Goal: Task Accomplishment & Management: Manage account settings

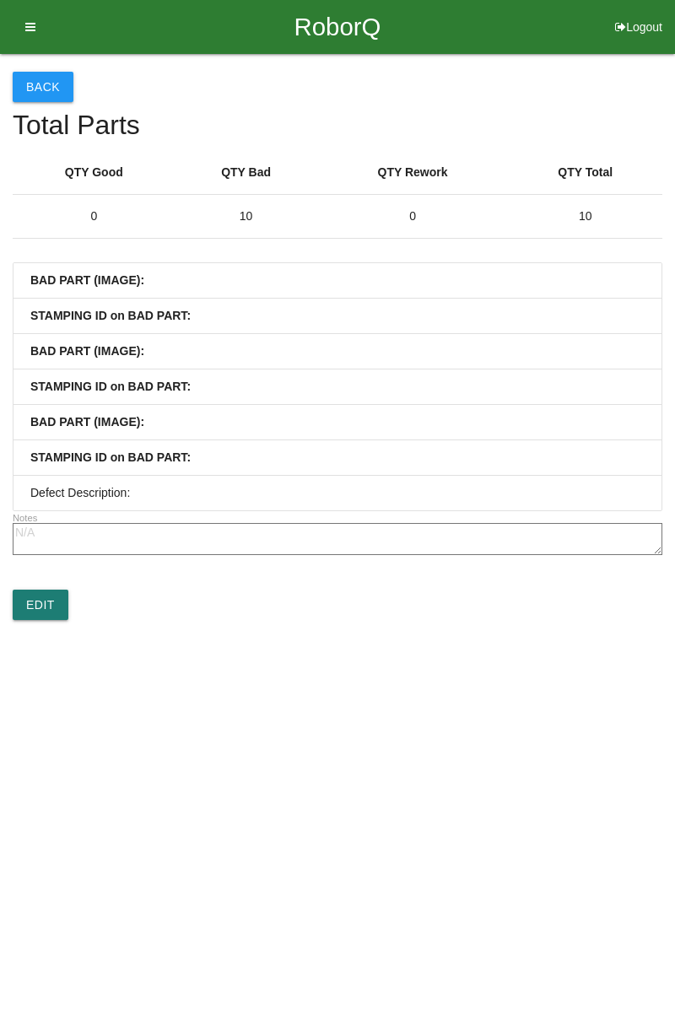
click at [42, 599] on link "Edit" at bounding box center [41, 604] width 56 height 30
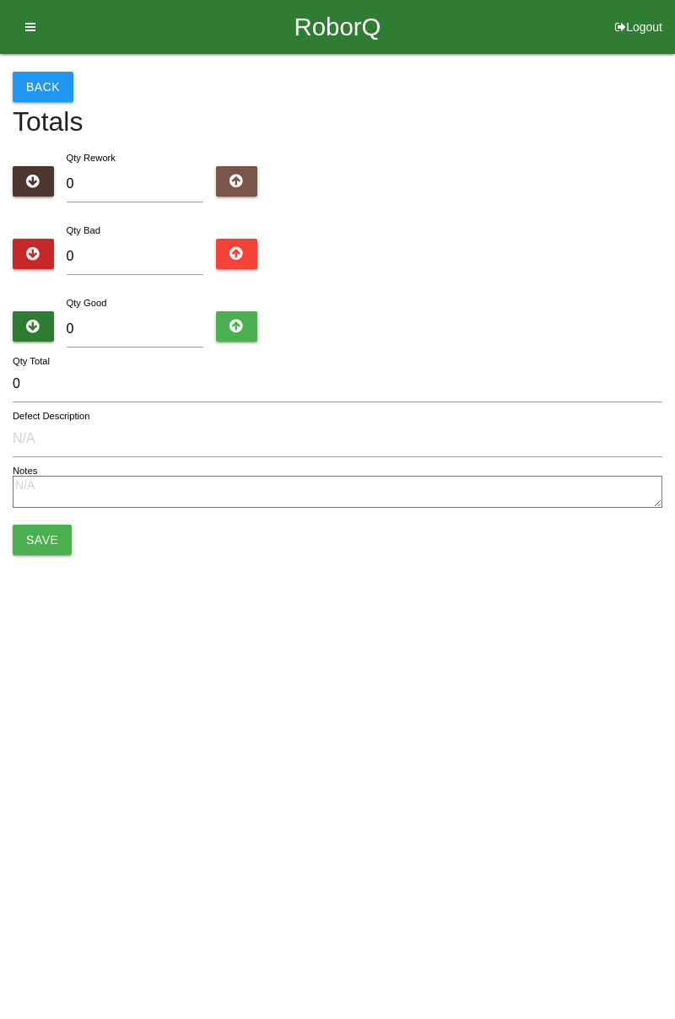
type input "10"
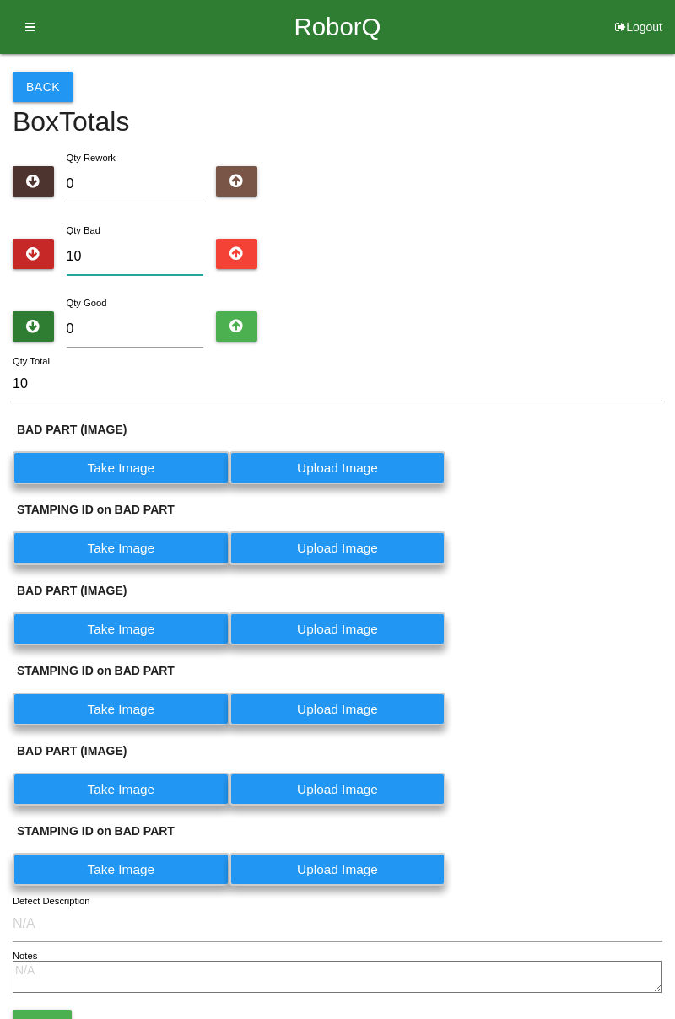
click at [141, 250] on input "10" at bounding box center [135, 257] width 137 height 36
type input "1"
type input "13"
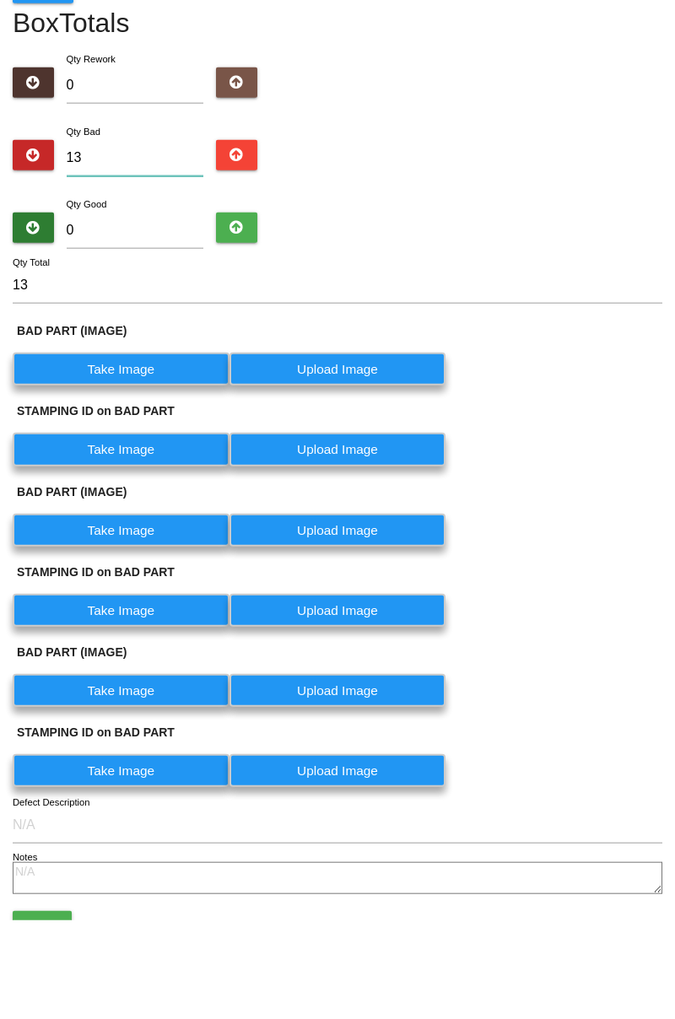
scroll to position [105, 0]
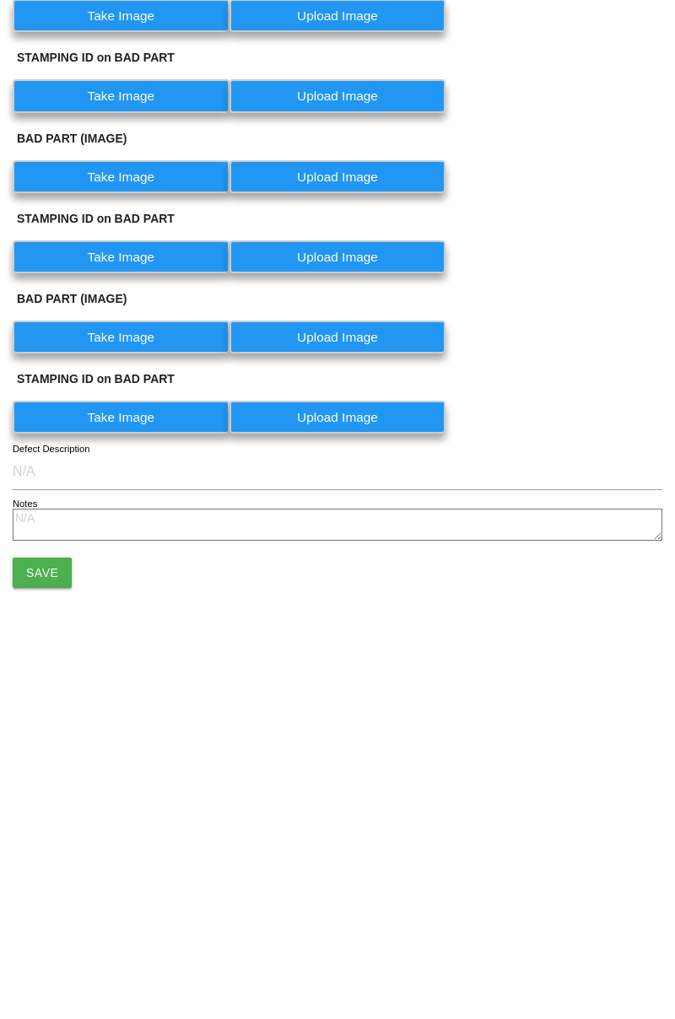
type input "13"
click at [57, 922] on button "Save" at bounding box center [42, 920] width 59 height 30
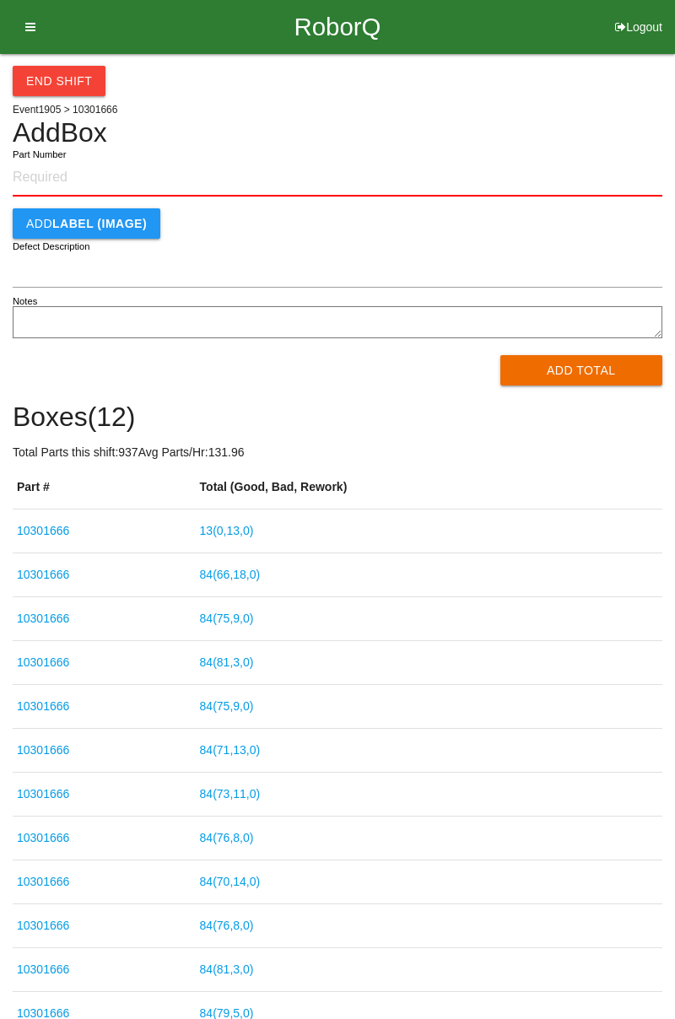
click at [250, 532] on link "13 ( 0 , 13 , 0 )" at bounding box center [227, 530] width 54 height 13
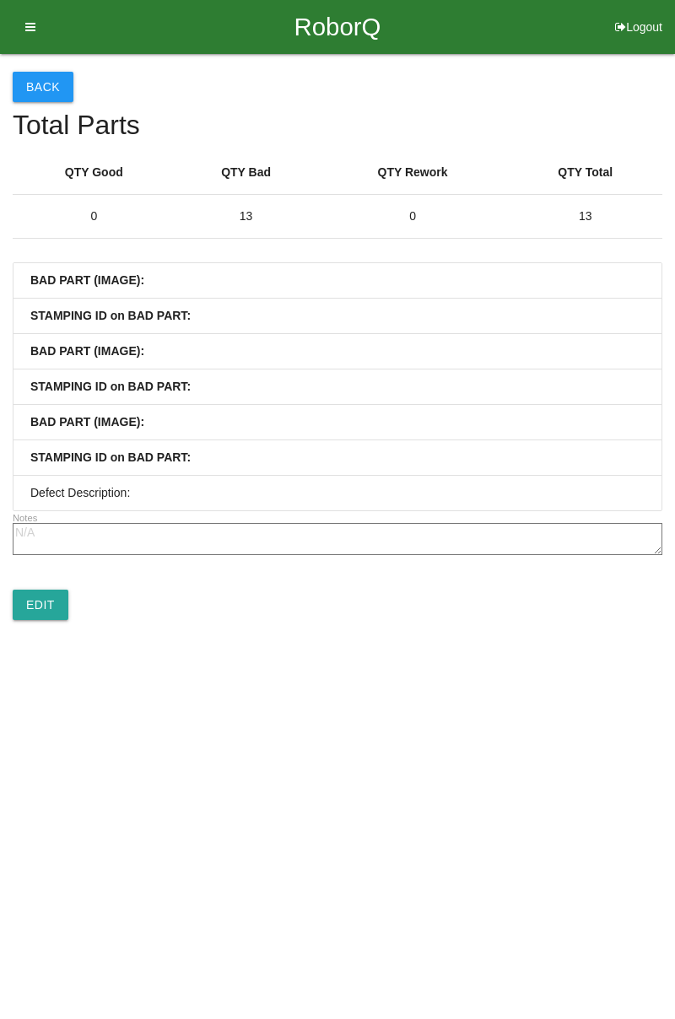
click at [53, 615] on link "Edit" at bounding box center [41, 604] width 56 height 30
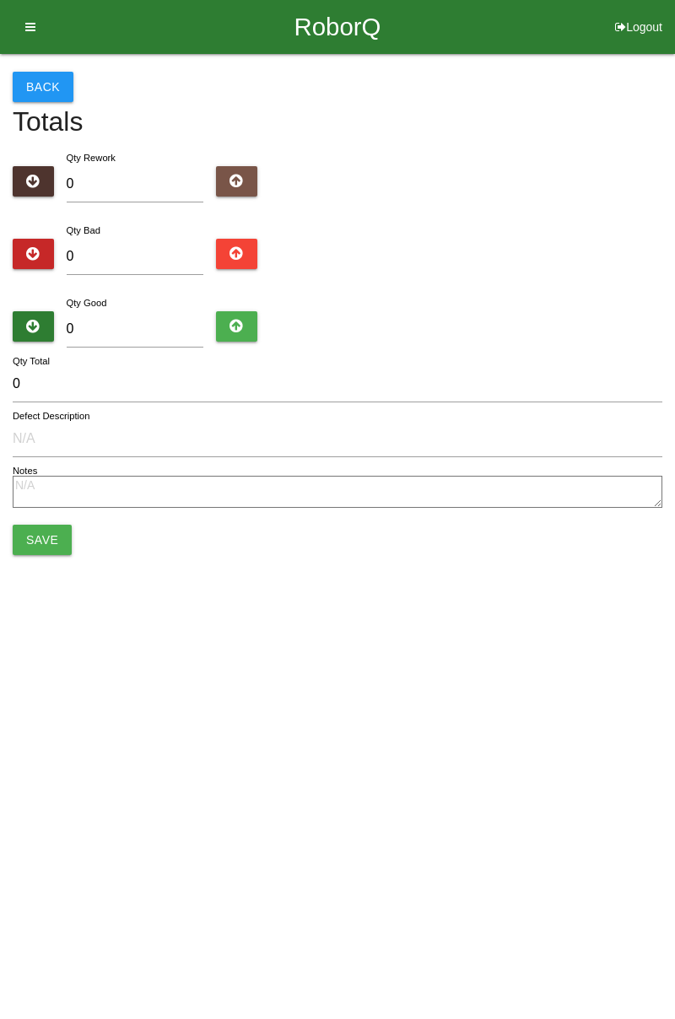
type input "13"
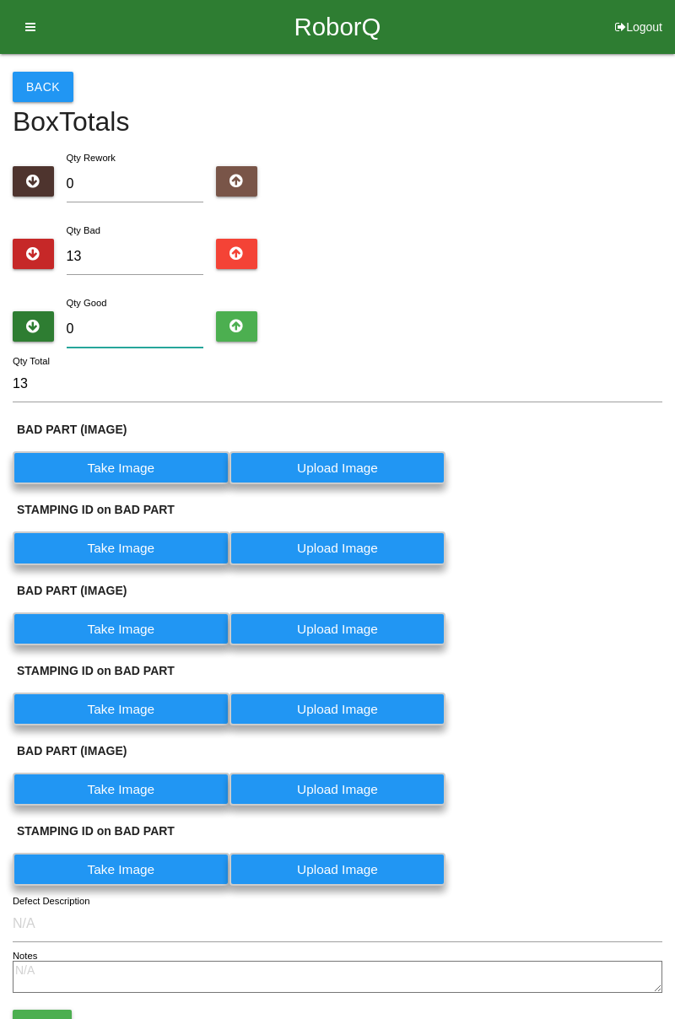
click at [135, 322] on input "0" at bounding box center [135, 329] width 137 height 36
type input "7"
type input "20"
type input "71"
type input "84"
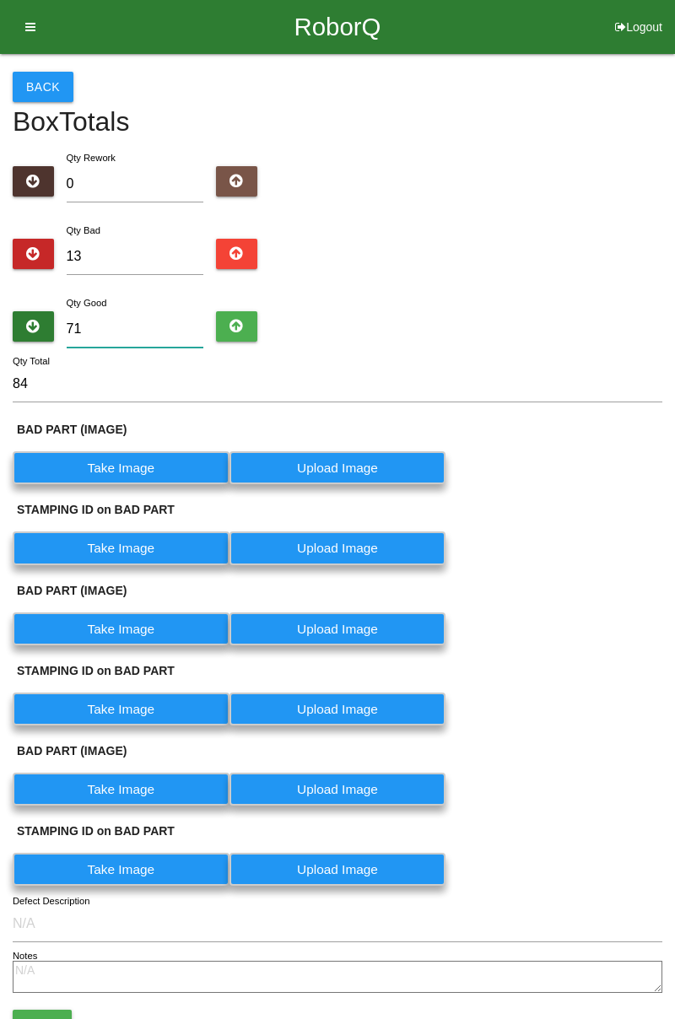
type input "71"
click at [148, 464] on label "Take Image" at bounding box center [121, 467] width 217 height 33
click at [0, 0] on \(IMAGE\) "Take Image" at bounding box center [0, 0] width 0 height 0
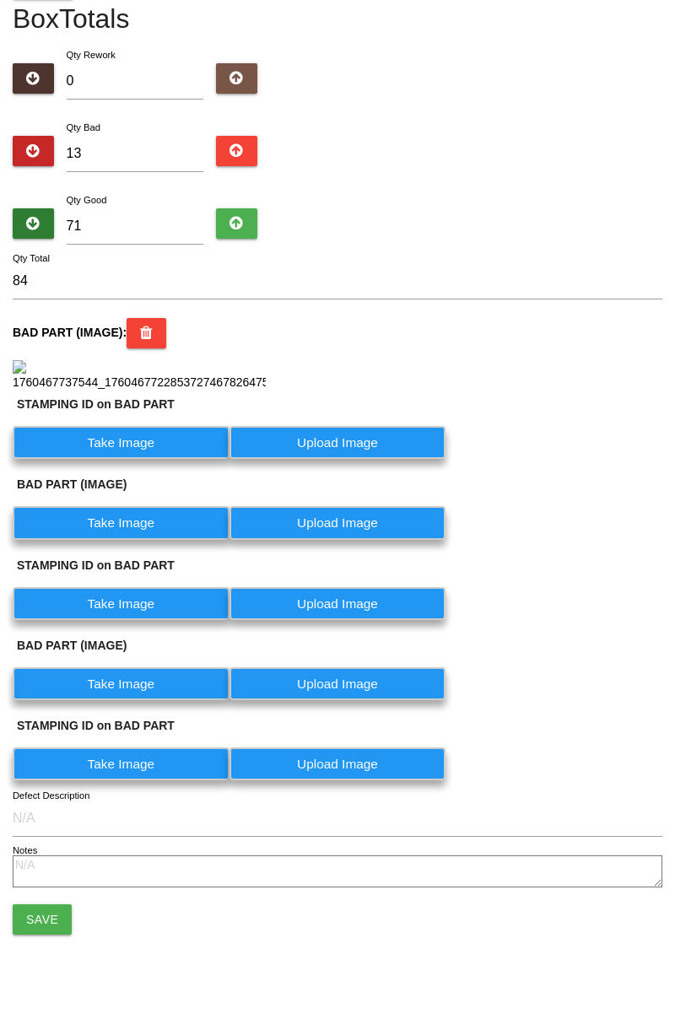
scroll to position [330, 0]
click at [137, 451] on label "Take Image" at bounding box center [121, 442] width 217 height 33
click at [0, 0] on PART "Take Image" at bounding box center [0, 0] width 0 height 0
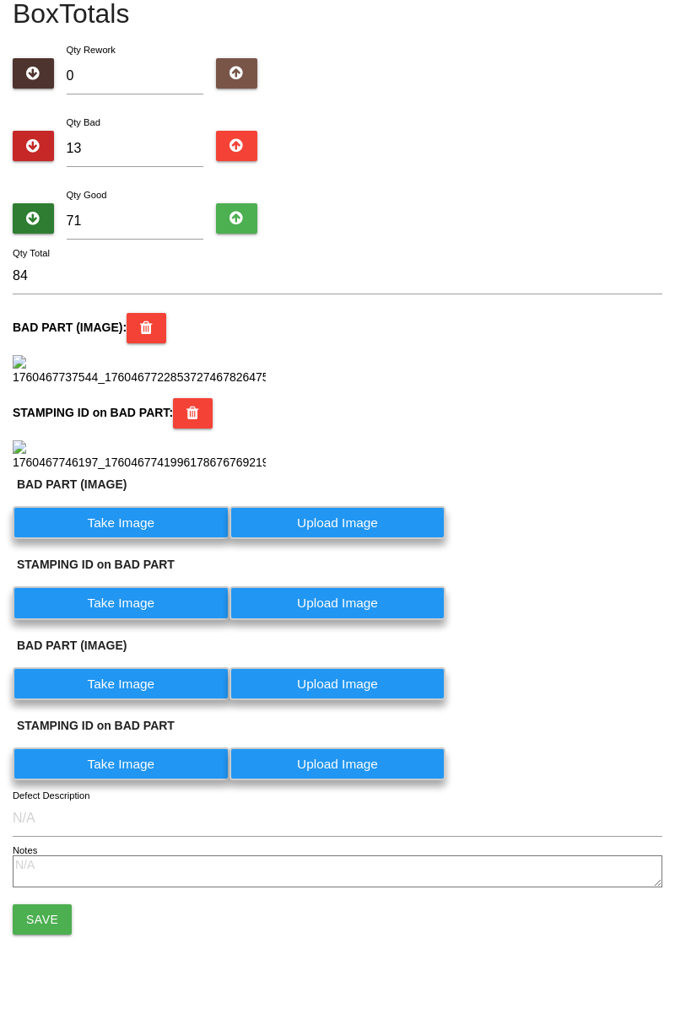
scroll to position [562, 0]
click at [150, 529] on label "Take Image" at bounding box center [121, 522] width 217 height 33
click at [0, 0] on \(IMAGE\) "Take Image" at bounding box center [0, 0] width 0 height 0
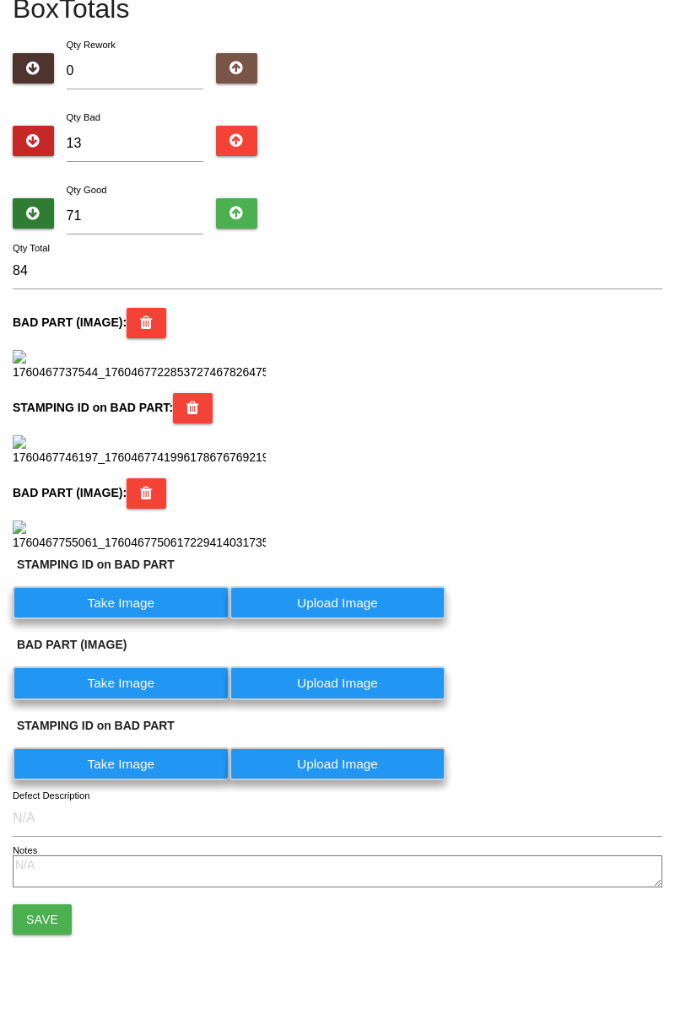
scroll to position [795, 0]
click at [181, 602] on label "Take Image" at bounding box center [121, 602] width 217 height 33
click at [0, 0] on PART "Take Image" at bounding box center [0, 0] width 0 height 0
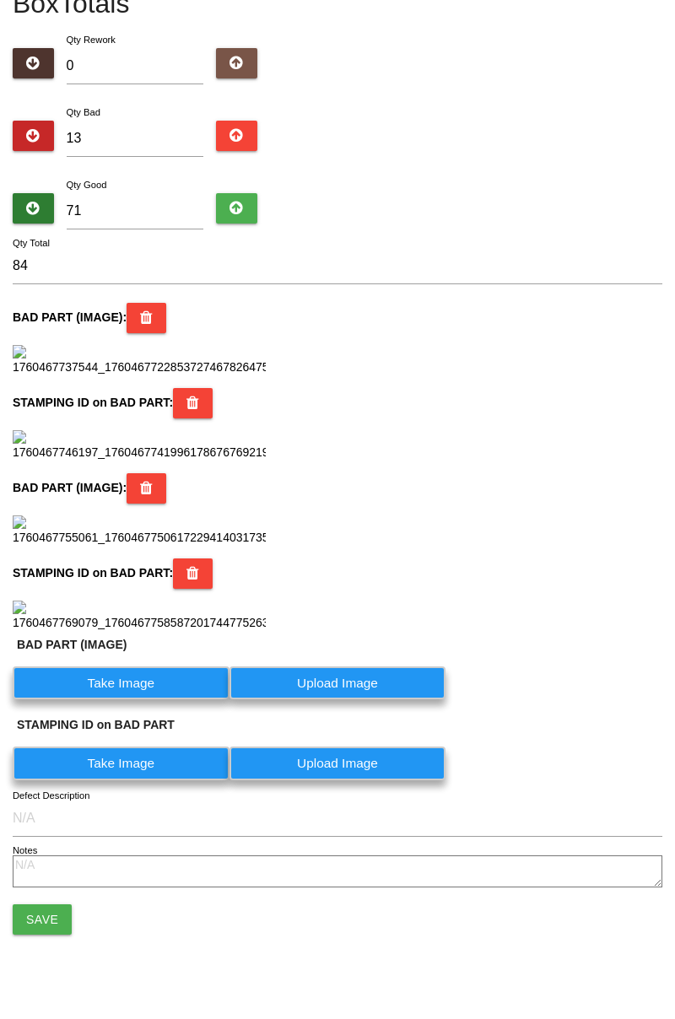
scroll to position [1008, 0]
click at [155, 699] on label "Take Image" at bounding box center [121, 682] width 217 height 33
click at [0, 0] on \(IMAGE\) "Take Image" at bounding box center [0, 0] width 0 height 0
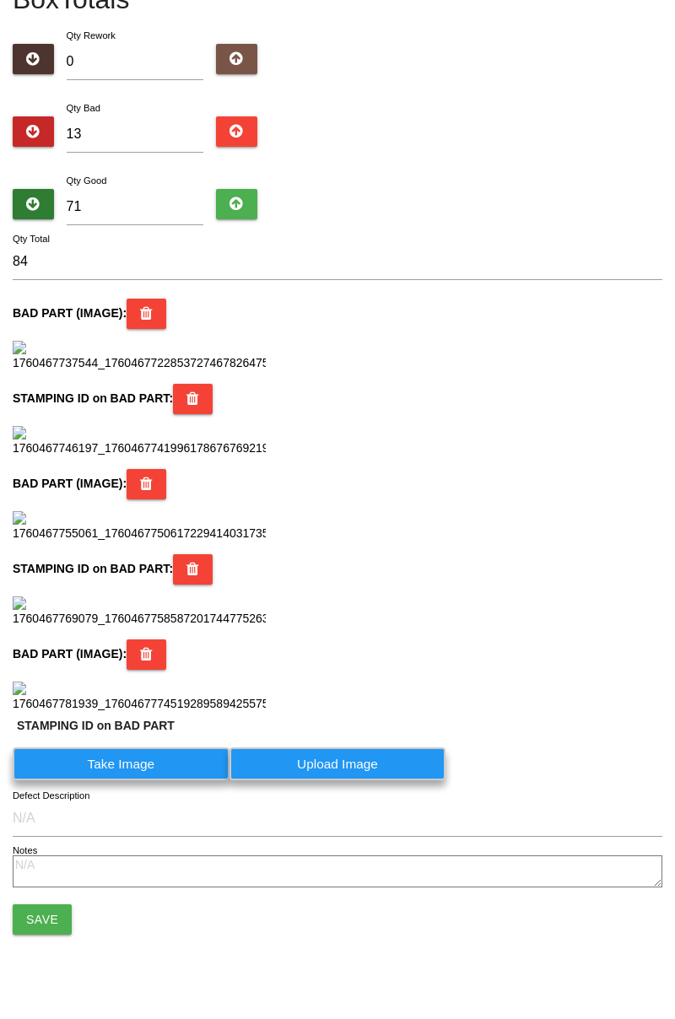
scroll to position [1260, 0]
click at [168, 771] on label "Take Image" at bounding box center [121, 763] width 217 height 33
click at [0, 0] on PART "Take Image" at bounding box center [0, 0] width 0 height 0
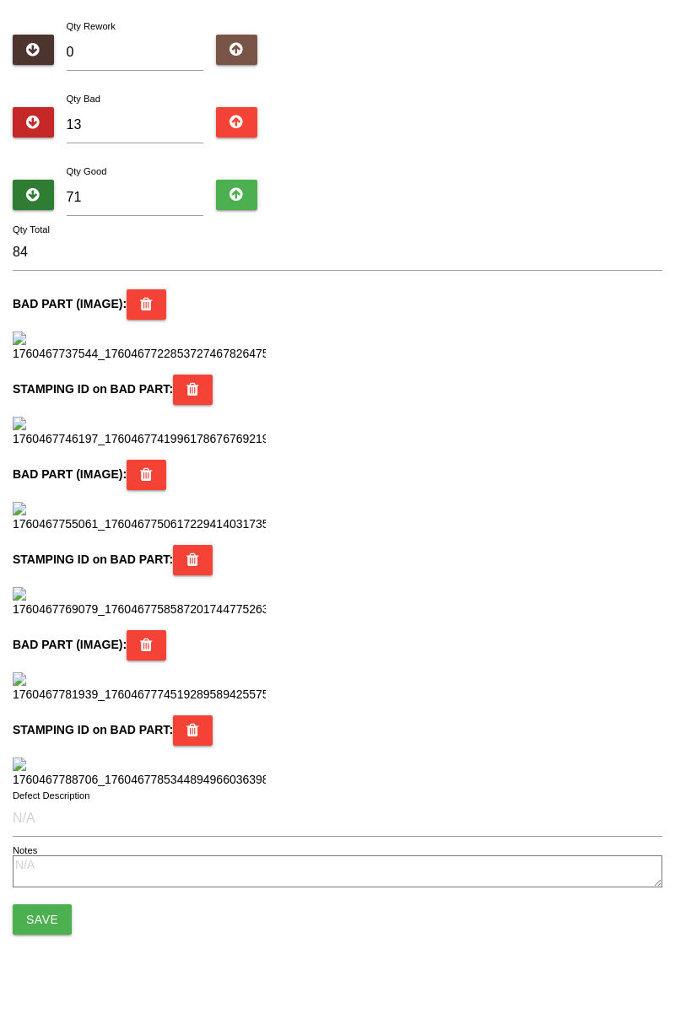
scroll to position [1477, 0]
click at [54, 934] on button "Save" at bounding box center [42, 919] width 59 height 30
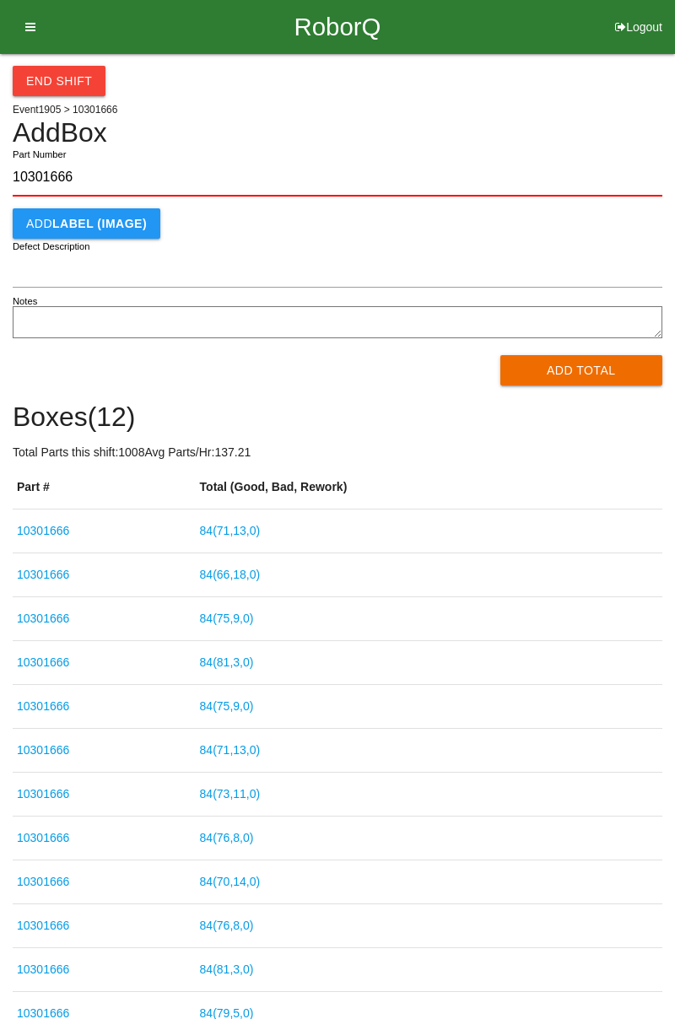
type input "10301666"
click at [590, 376] on button "Add Total" at bounding box center [581, 370] width 163 height 30
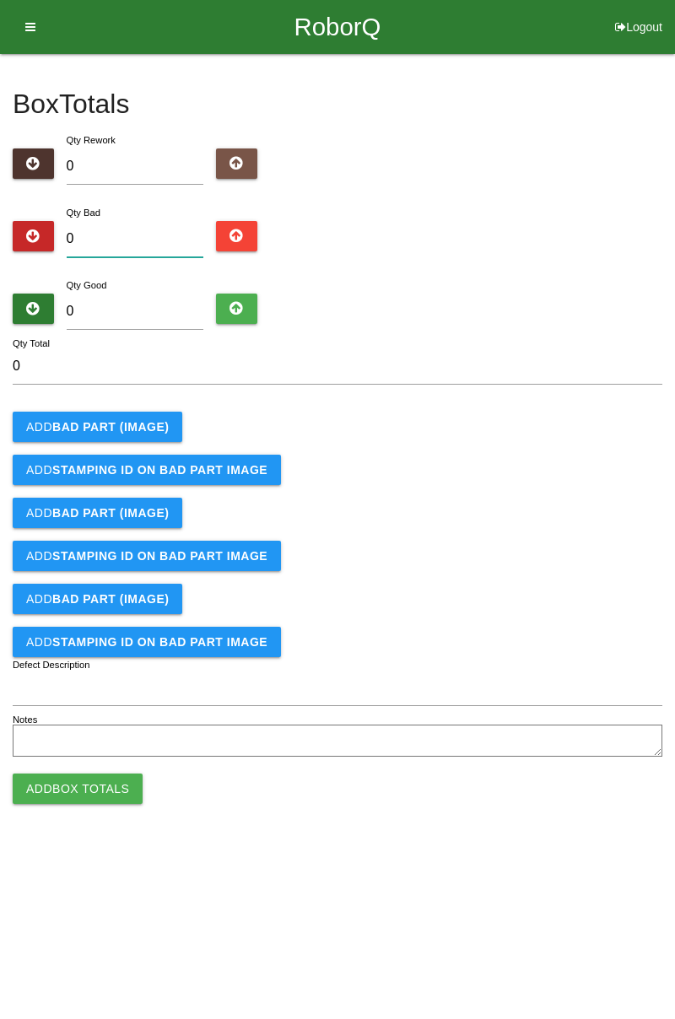
click at [167, 233] on input "0" at bounding box center [135, 239] width 137 height 36
type input "2"
type input "0"
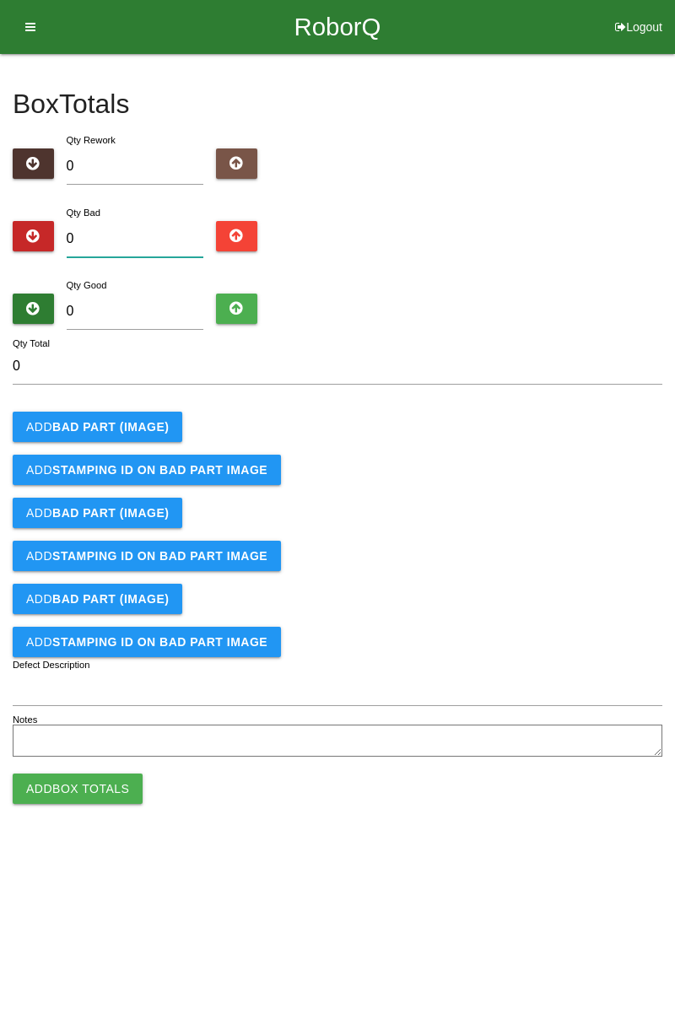
type input "7"
click at [142, 422] on b "BAD PART (IMAGE)" at bounding box center [110, 426] width 116 height 13
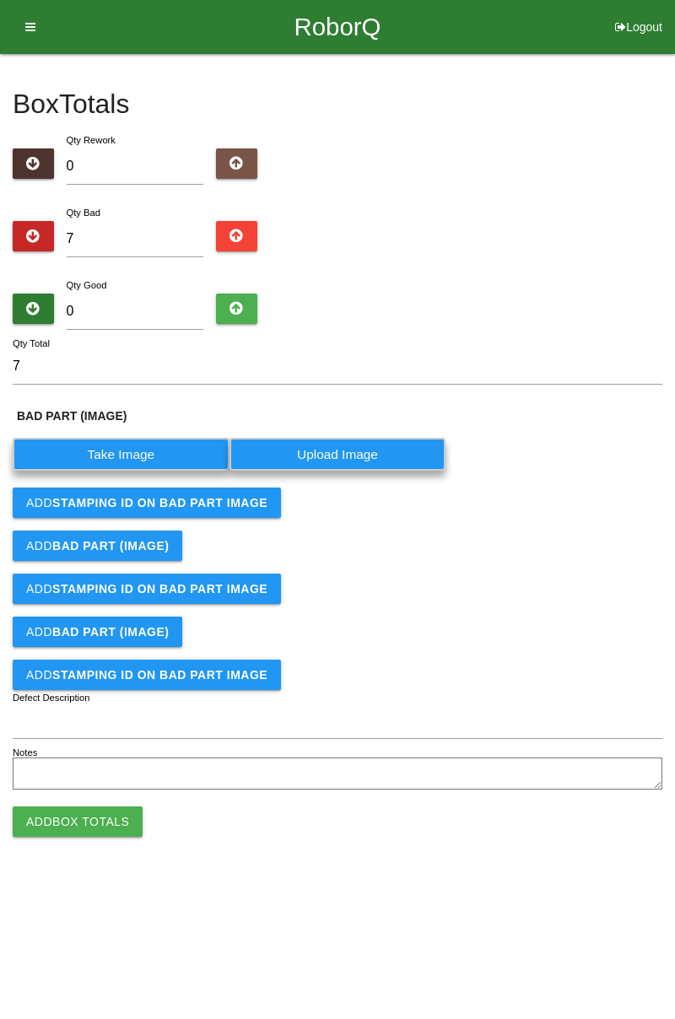
click at [143, 442] on label "Take Image" at bounding box center [121, 454] width 217 height 33
click at [0, 0] on \(IMAGE\) "Take Image" at bounding box center [0, 0] width 0 height 0
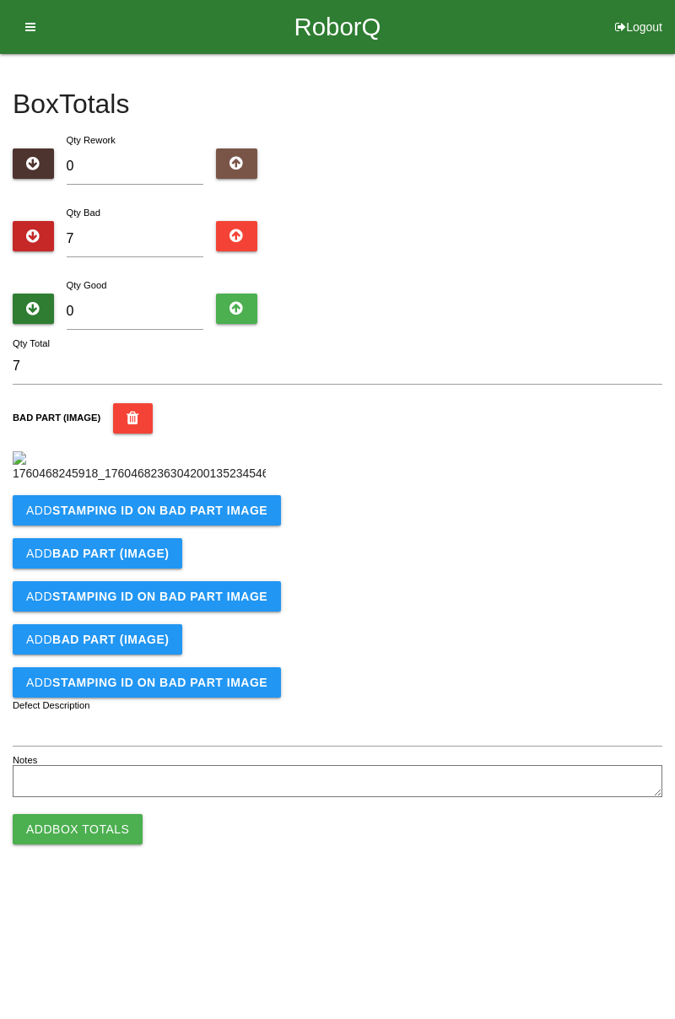
click at [202, 517] on b "STAMPING ID on BAD PART Image" at bounding box center [159, 509] width 215 height 13
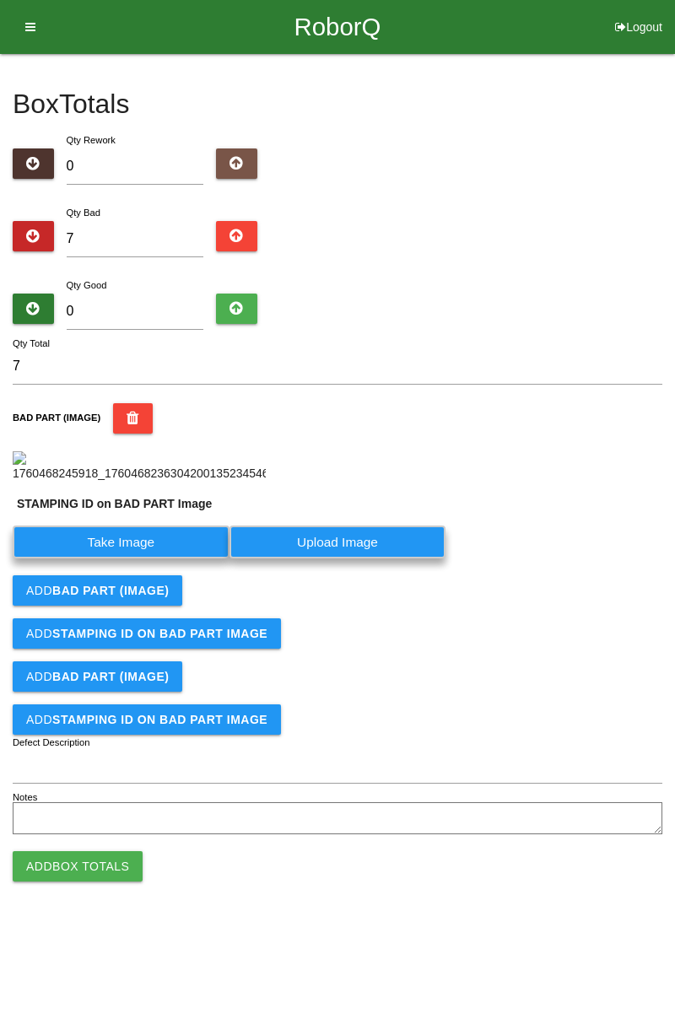
click at [137, 558] on label "Take Image" at bounding box center [121, 541] width 217 height 33
click at [0, 0] on PART "Take Image" at bounding box center [0, 0] width 0 height 0
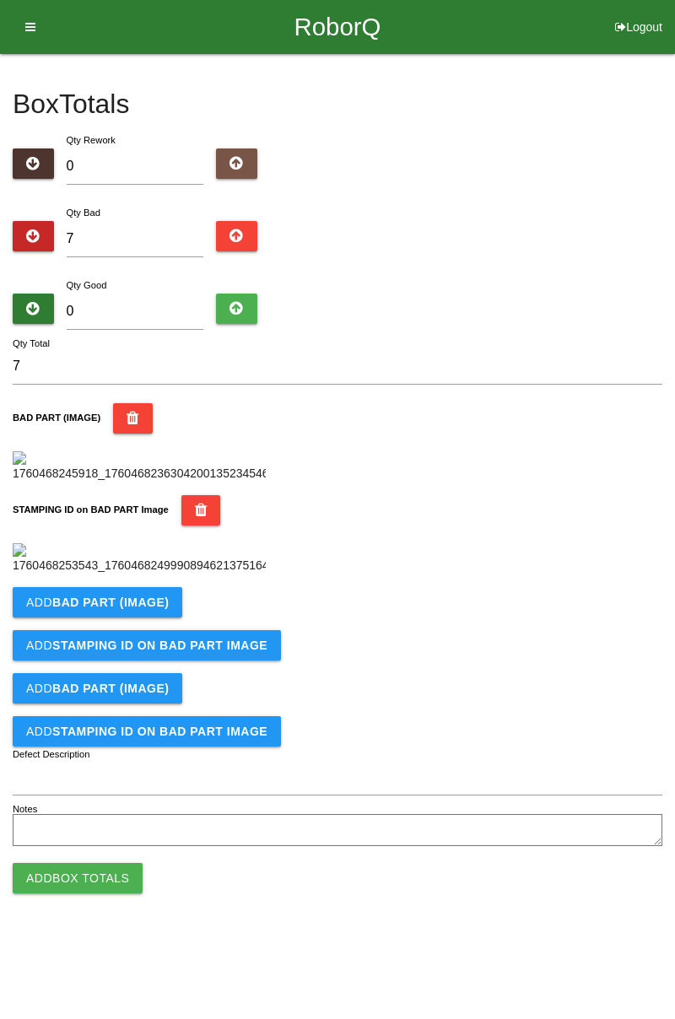
scroll to position [371, 0]
click at [169, 617] on button "Add BAD PART (IMAGE)" at bounding box center [97, 602] width 169 height 30
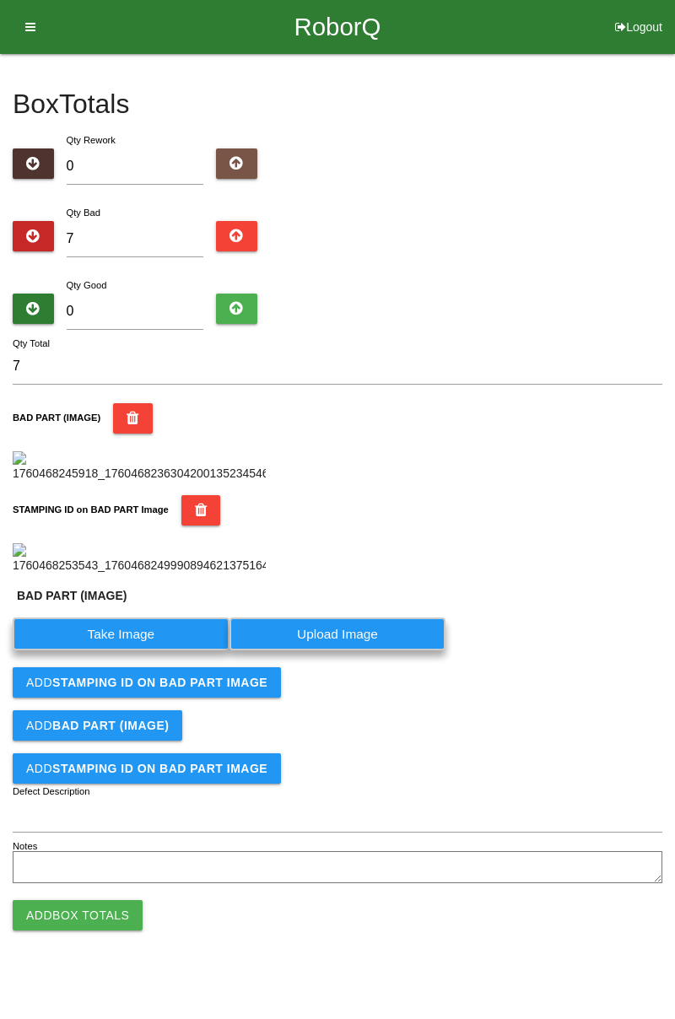
click at [145, 650] on label "Take Image" at bounding box center [121, 633] width 217 height 33
click at [0, 0] on \(IMAGE\) "Take Image" at bounding box center [0, 0] width 0 height 0
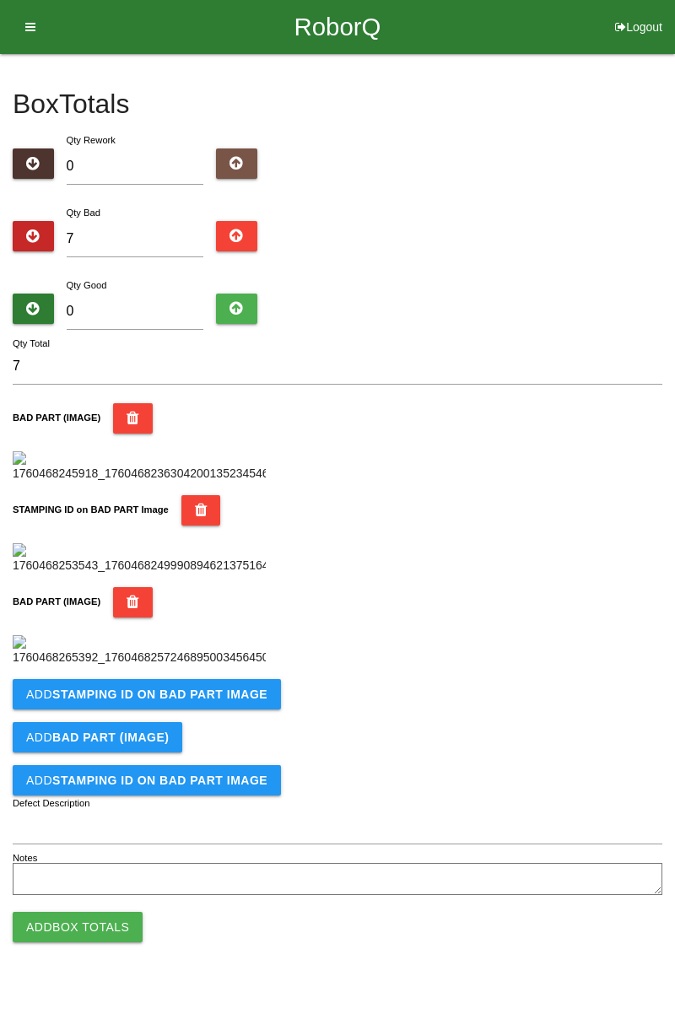
scroll to position [648, 0]
click at [178, 701] on b "STAMPING ID on BAD PART Image" at bounding box center [159, 693] width 215 height 13
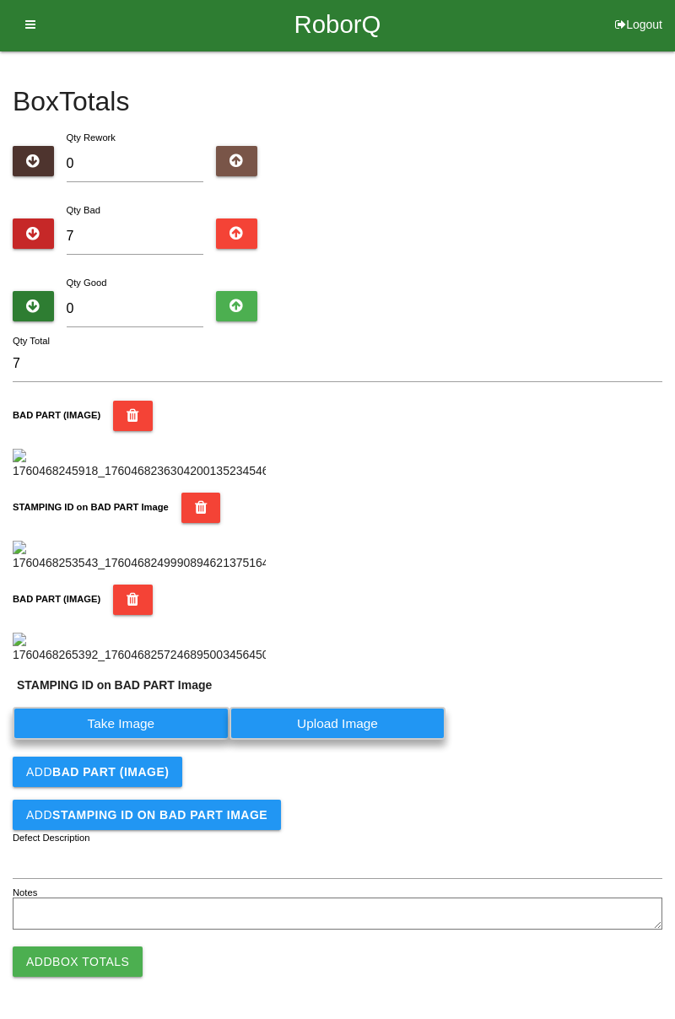
click at [127, 739] on label "Take Image" at bounding box center [121, 723] width 217 height 33
click at [0, 0] on PART "Take Image" at bounding box center [0, 0] width 0 height 0
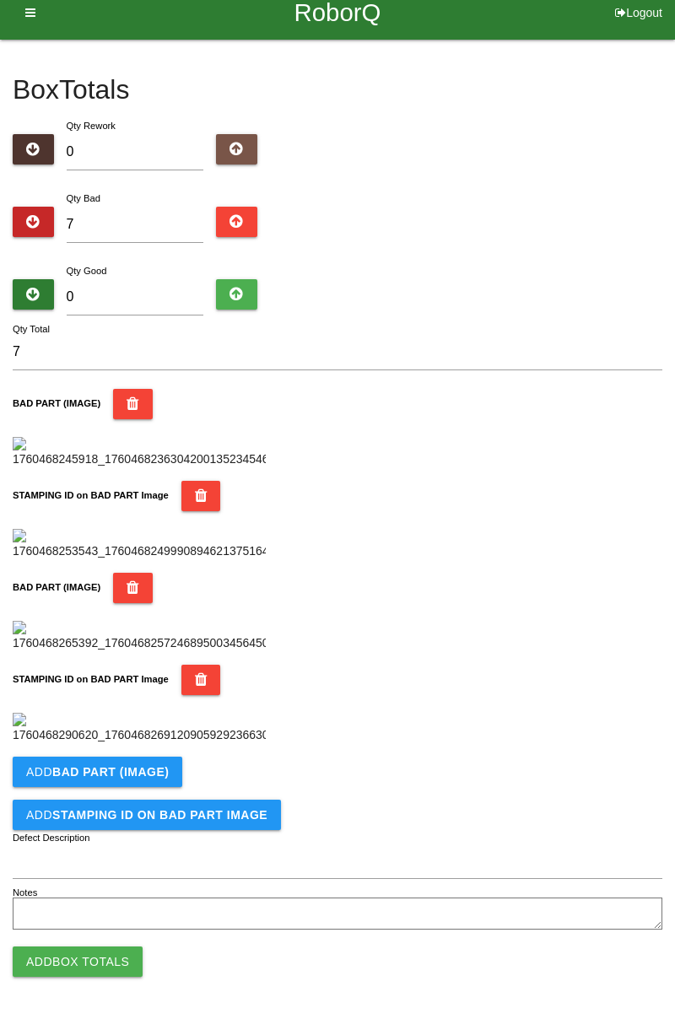
scroll to position [924, 0]
click at [164, 774] on button "Add BAD PART (IMAGE)" at bounding box center [97, 771] width 169 height 30
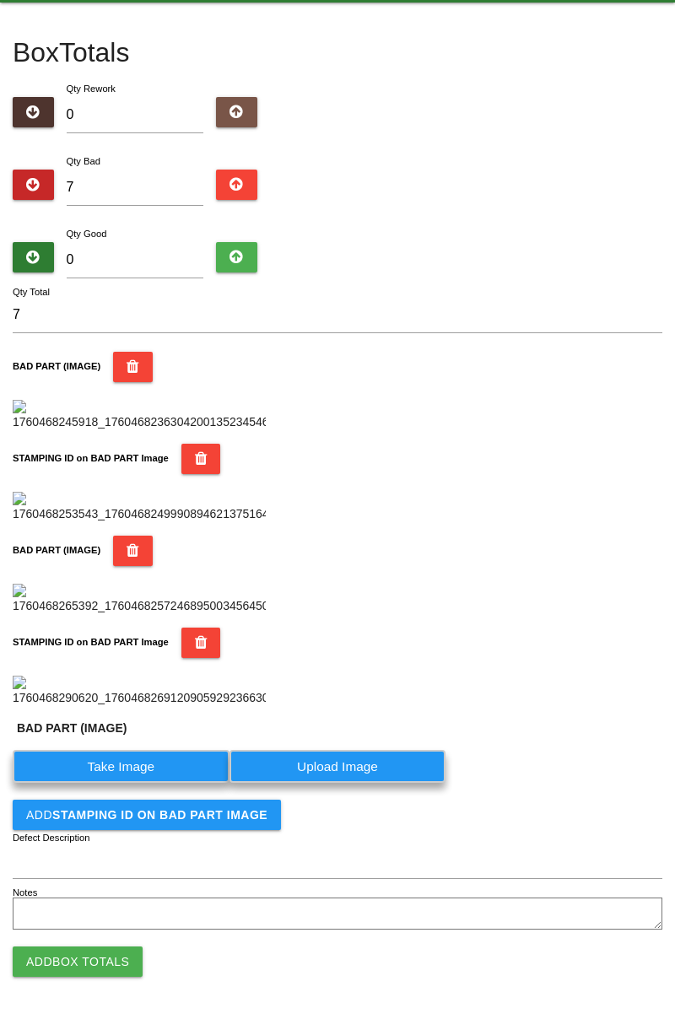
click at [153, 782] on label "Take Image" at bounding box center [121, 766] width 217 height 33
click at [0, 0] on \(IMAGE\) "Take Image" at bounding box center [0, 0] width 0 height 0
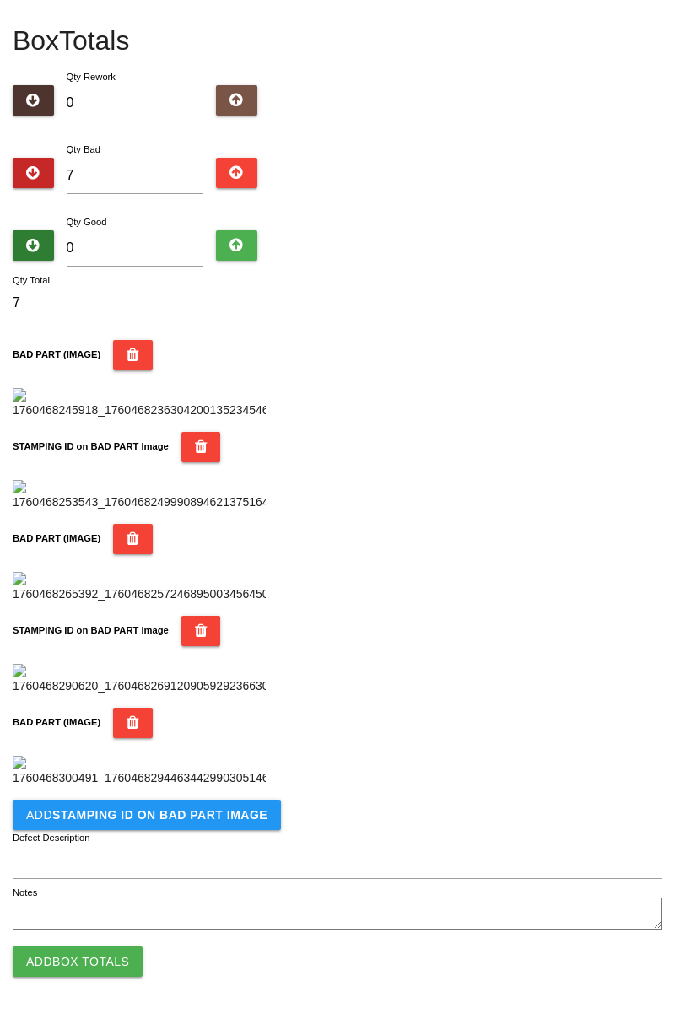
scroll to position [1201, 0]
click at [221, 812] on b "STAMPING ID on BAD PART Image" at bounding box center [159, 814] width 215 height 13
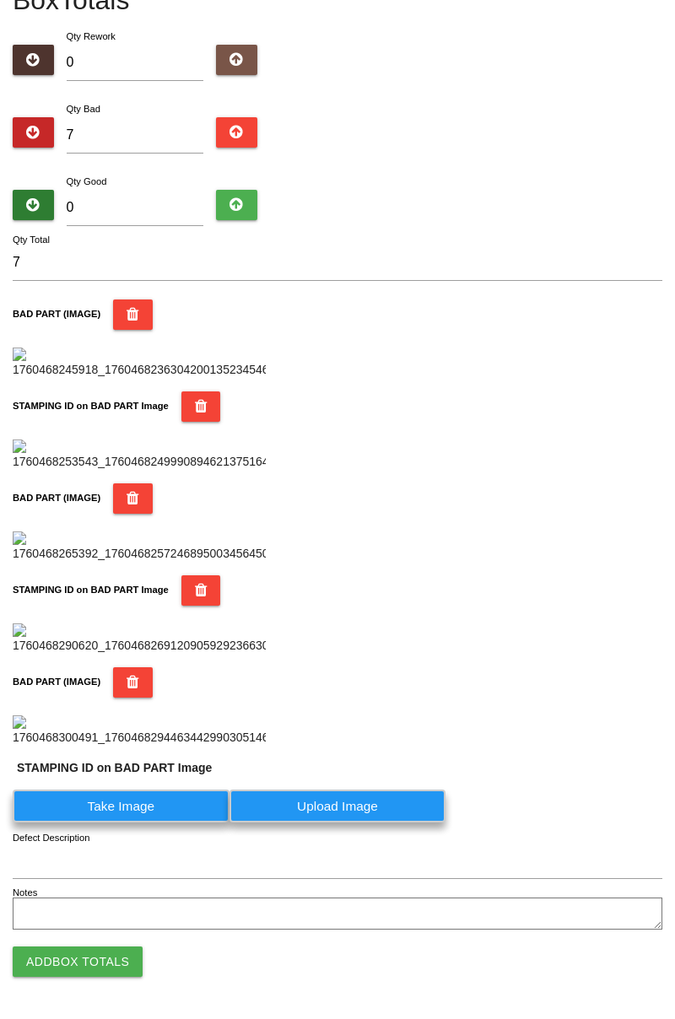
click at [172, 822] on label "Take Image" at bounding box center [121, 805] width 217 height 33
click at [0, 0] on PART "Take Image" at bounding box center [0, 0] width 0 height 0
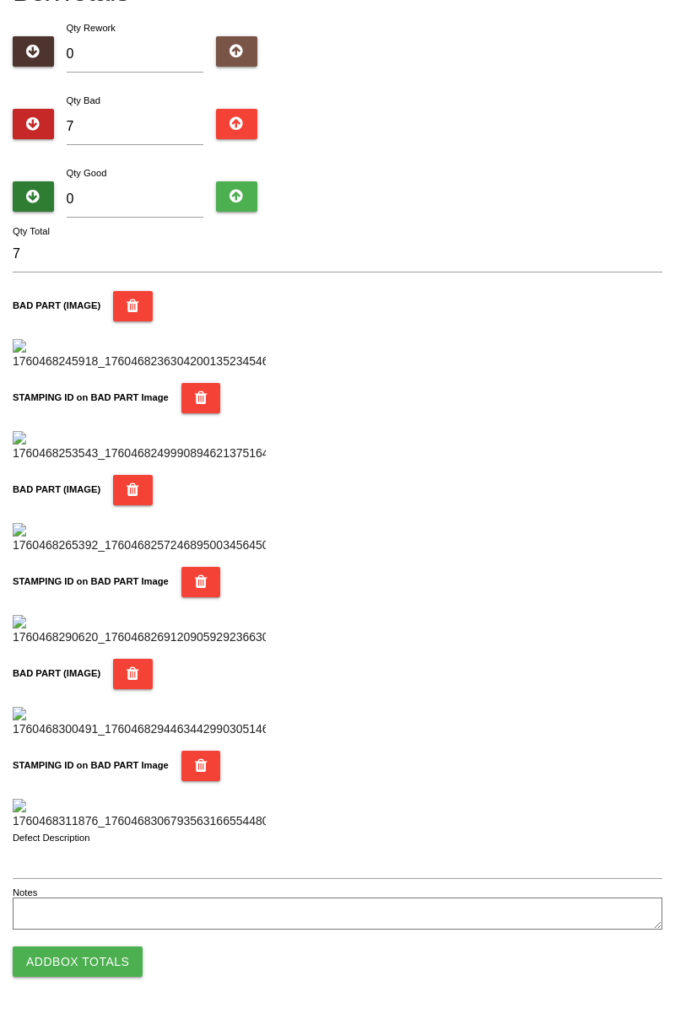
scroll to position [0, 0]
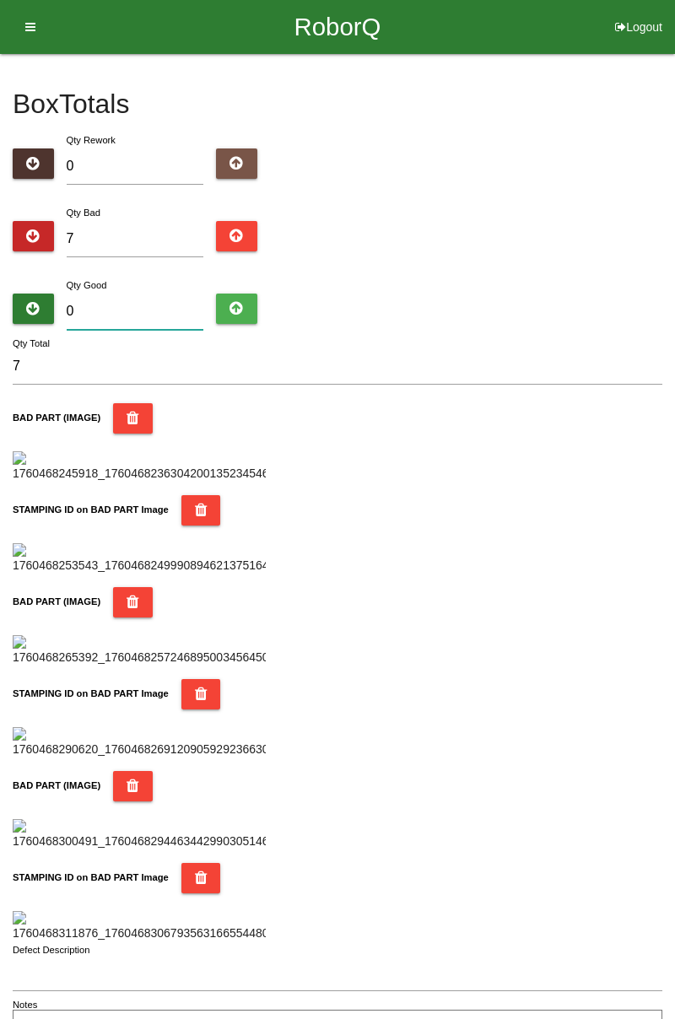
click at [164, 305] on input "0" at bounding box center [135, 311] width 137 height 36
type input "7"
type input "14"
type input "77"
type input "84"
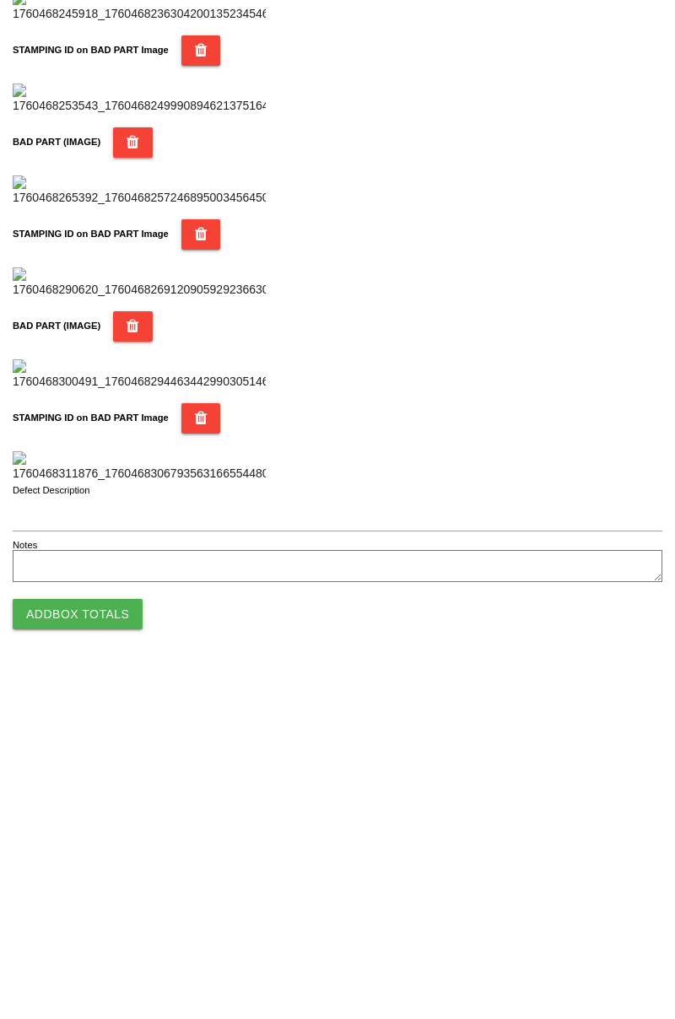
type input "77"
click at [114, 948] on button "Add Box Totals" at bounding box center [78, 961] width 130 height 30
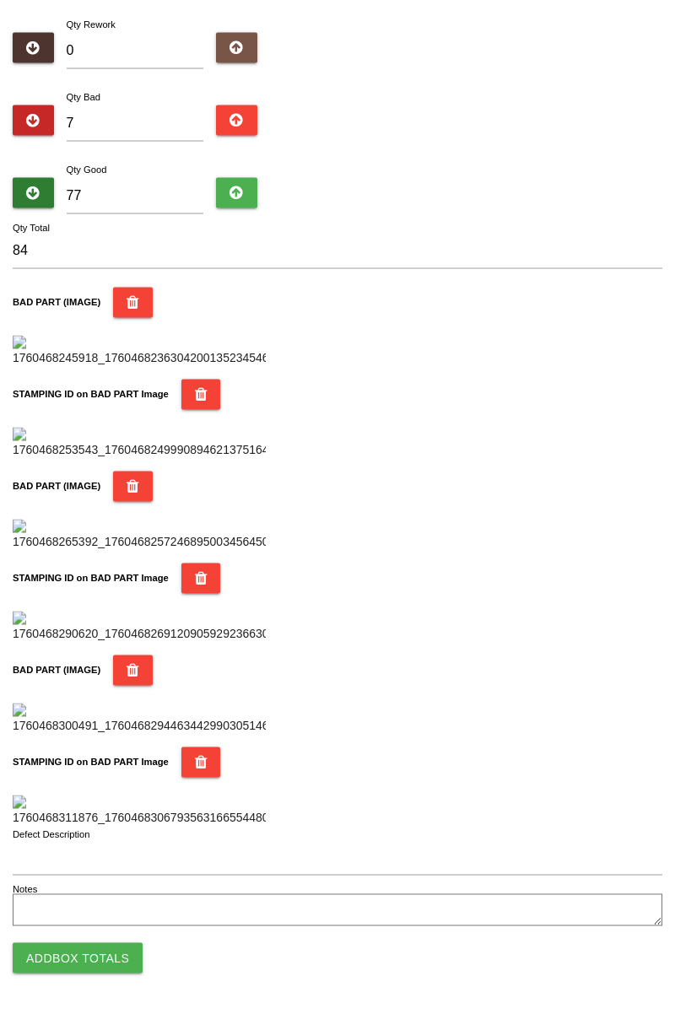
scroll to position [1477, 0]
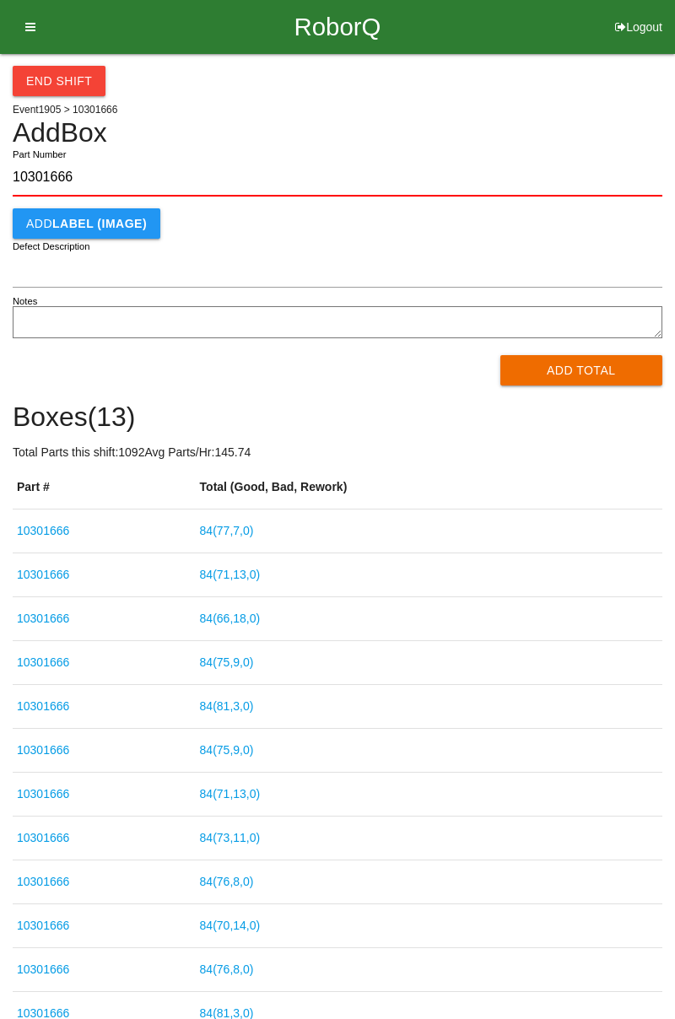
type input "10301666"
click at [612, 368] on button "Add Total" at bounding box center [581, 370] width 163 height 30
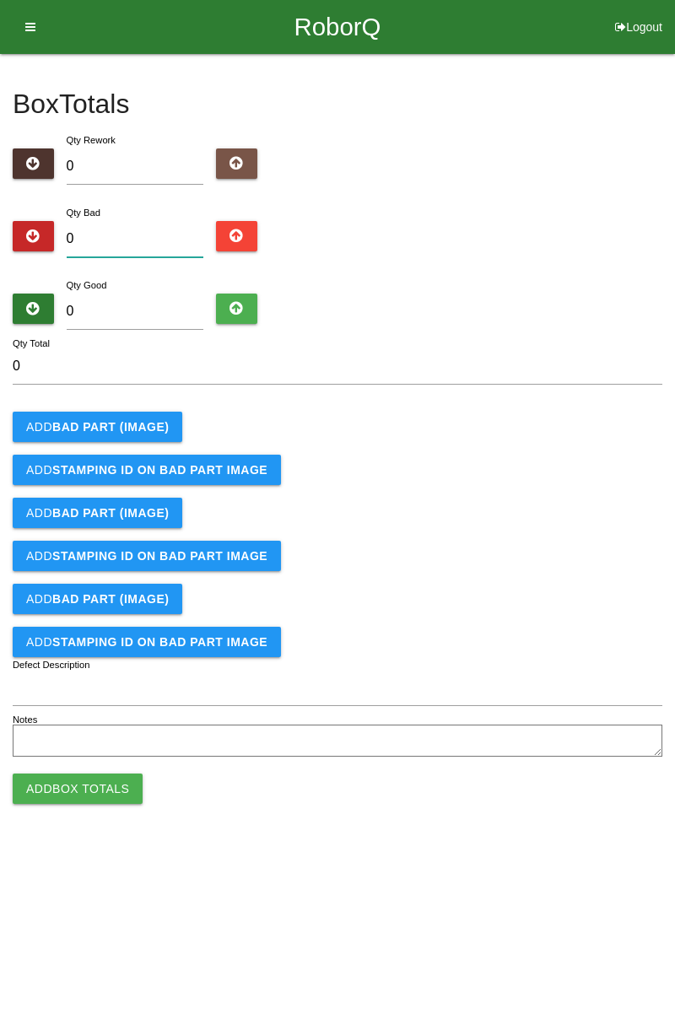
click at [161, 232] on input "0" at bounding box center [135, 239] width 137 height 36
type input "3"
type input "0"
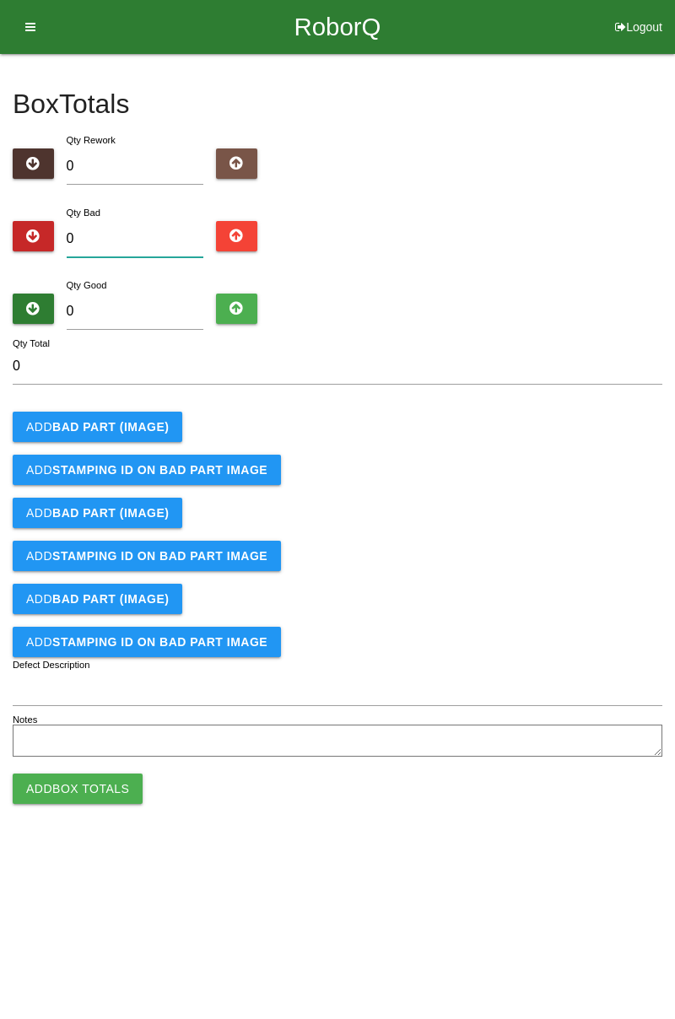
type input "3"
type input "0"
type input "6"
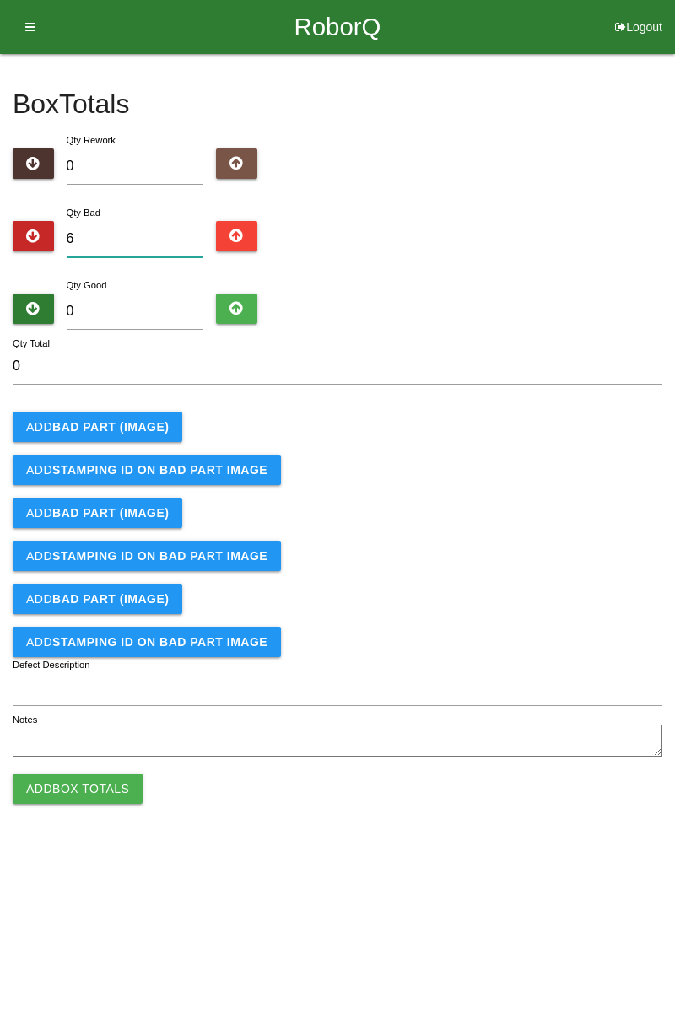
type input "6"
click at [154, 421] on b "BAD PART (IMAGE)" at bounding box center [110, 426] width 116 height 13
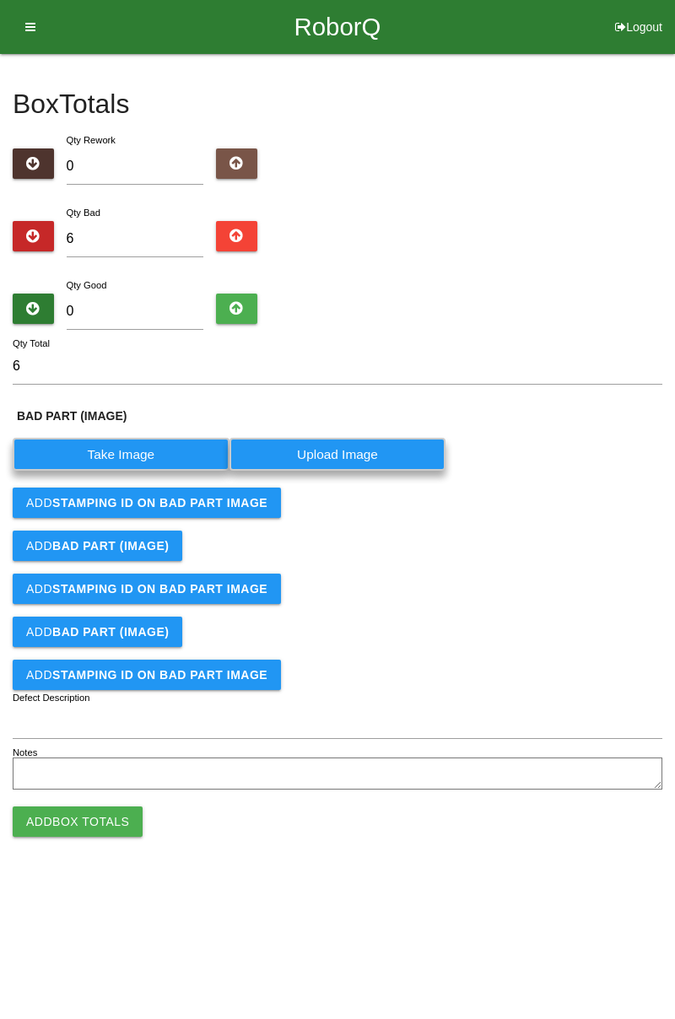
click at [154, 465] on label "Take Image" at bounding box center [121, 454] width 217 height 33
click at [0, 0] on \(IMAGE\) "Take Image" at bounding box center [0, 0] width 0 height 0
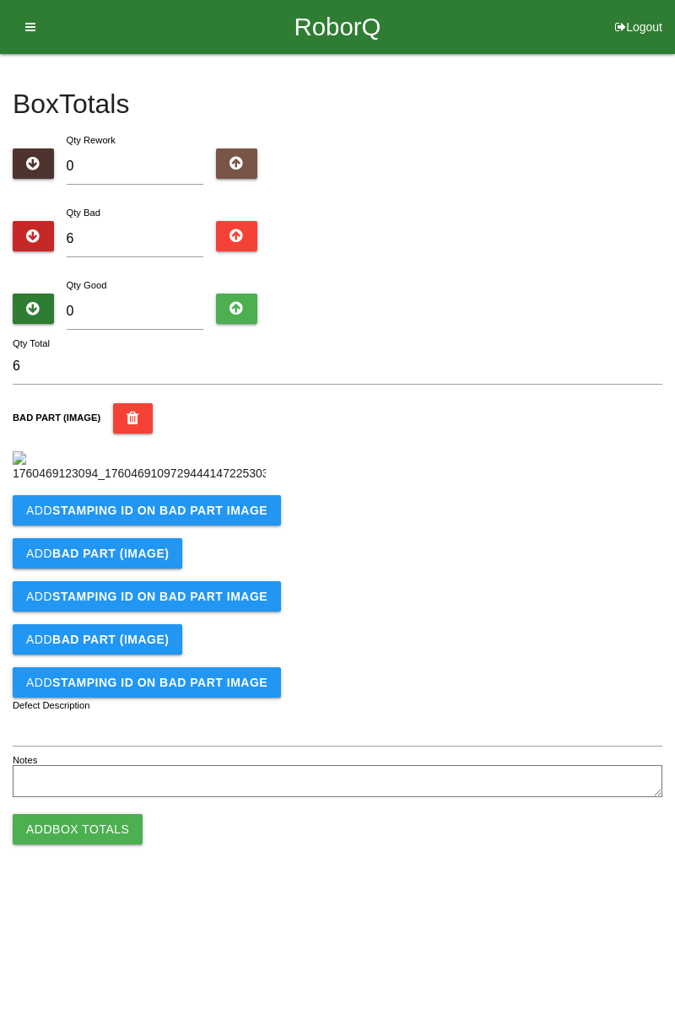
scroll to position [94, 0]
click at [207, 517] on b "STAMPING ID on BAD PART Image" at bounding box center [159, 509] width 215 height 13
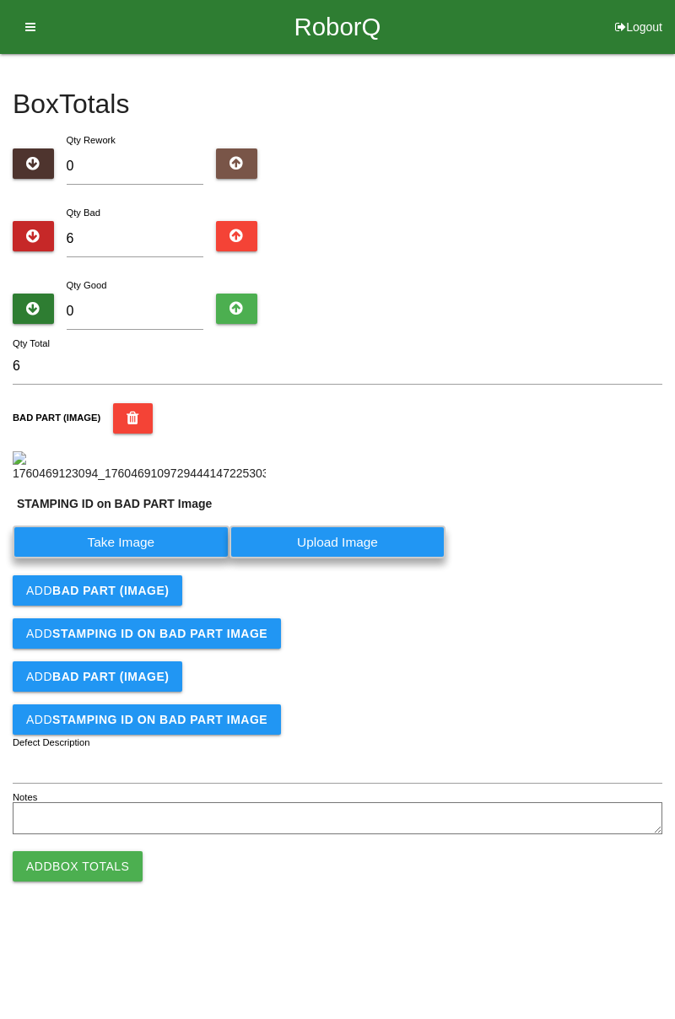
click at [136, 558] on label "Take Image" at bounding box center [121, 541] width 217 height 33
click at [0, 0] on PART "Take Image" at bounding box center [0, 0] width 0 height 0
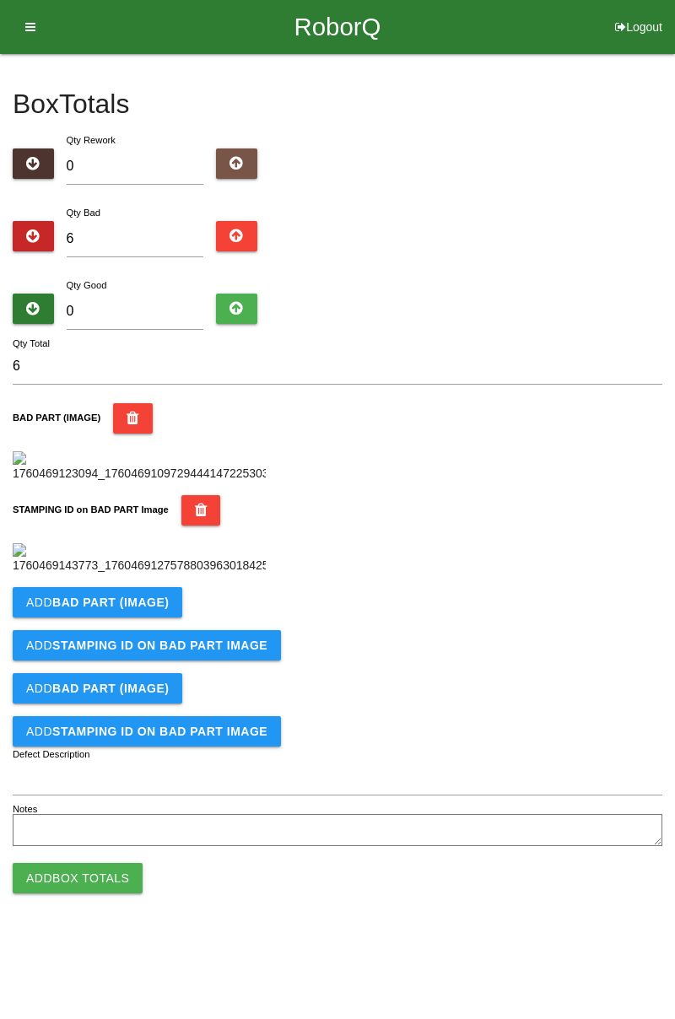
scroll to position [371, 0]
click at [164, 617] on button "Add BAD PART (IMAGE)" at bounding box center [97, 602] width 169 height 30
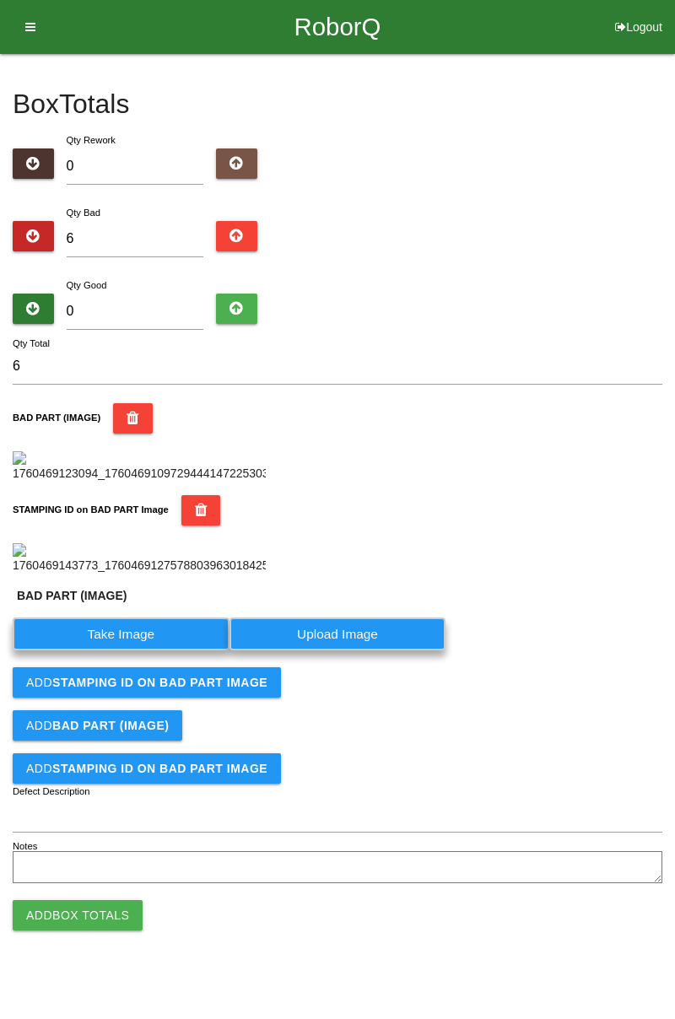
click at [164, 650] on label "Take Image" at bounding box center [121, 633] width 217 height 33
click at [0, 0] on \(IMAGE\) "Take Image" at bounding box center [0, 0] width 0 height 0
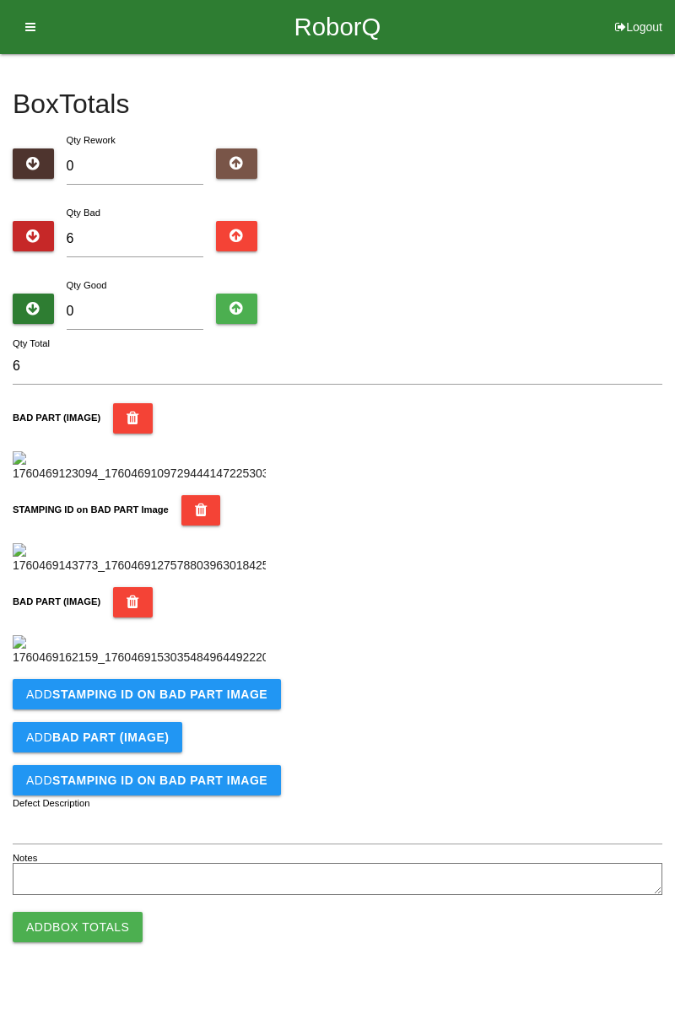
scroll to position [648, 0]
click at [223, 709] on button "Add STAMPING ID on BAD PART Image" at bounding box center [147, 694] width 268 height 30
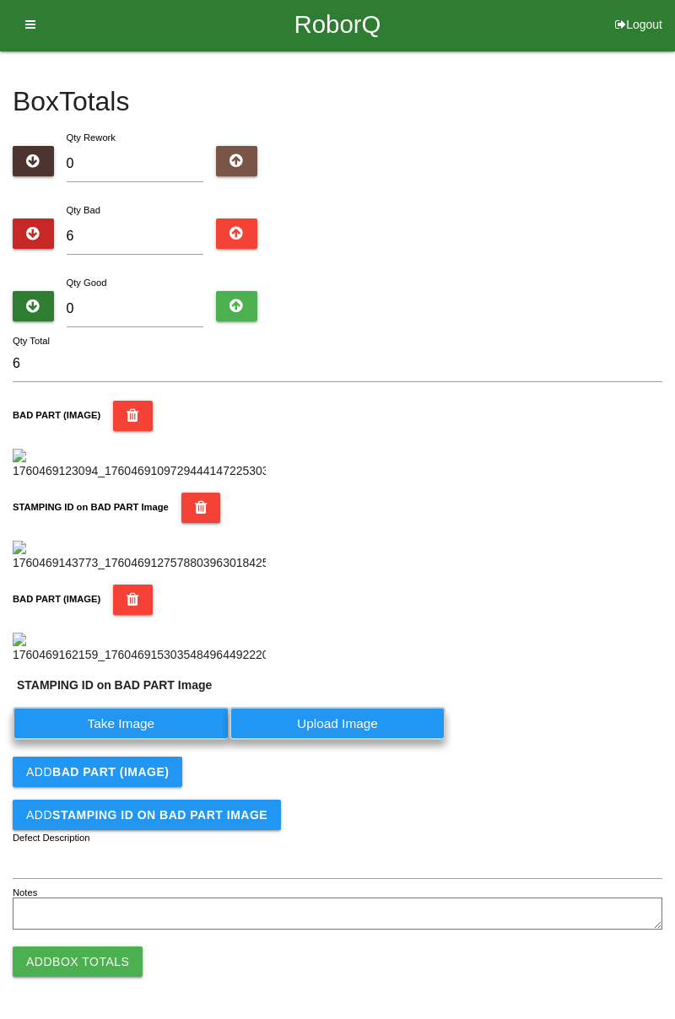
click at [180, 739] on label "Take Image" at bounding box center [121, 723] width 217 height 33
click at [0, 0] on PART "Take Image" at bounding box center [0, 0] width 0 height 0
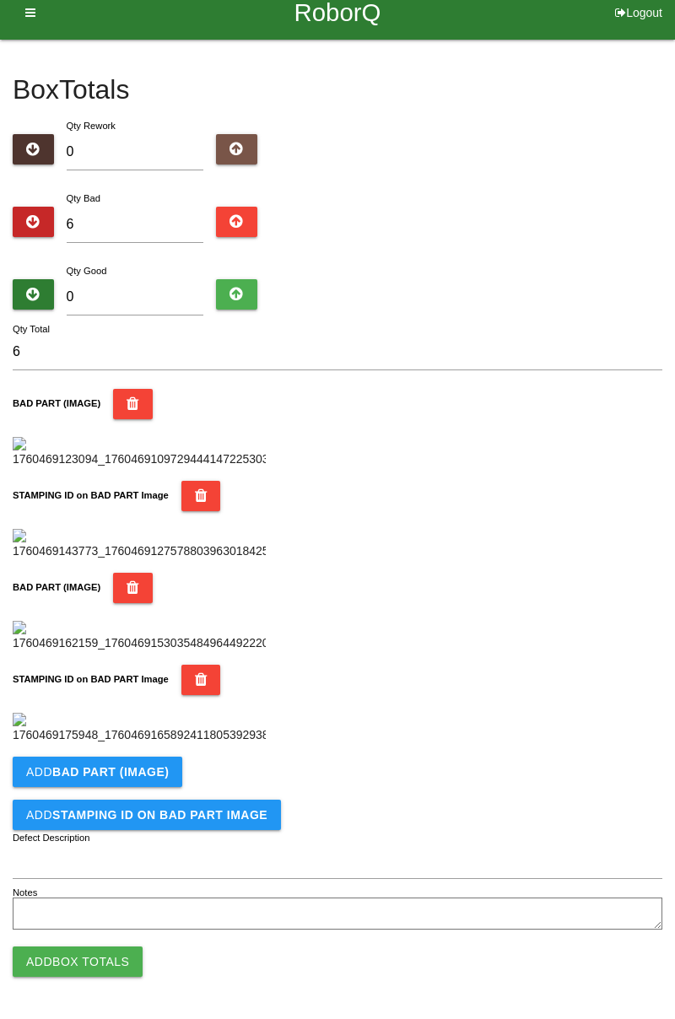
scroll to position [924, 0]
click at [159, 779] on button "Add BAD PART (IMAGE)" at bounding box center [97, 771] width 169 height 30
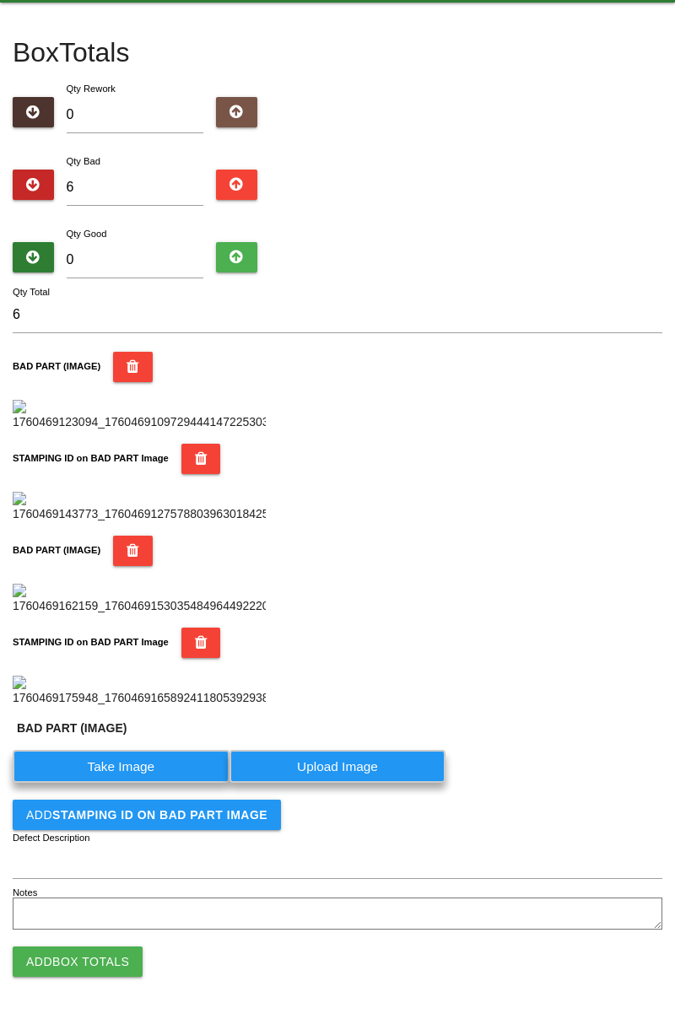
scroll to position [961, 0]
click at [180, 769] on label "Take Image" at bounding box center [121, 766] width 217 height 33
click at [0, 0] on \(IMAGE\) "Take Image" at bounding box center [0, 0] width 0 height 0
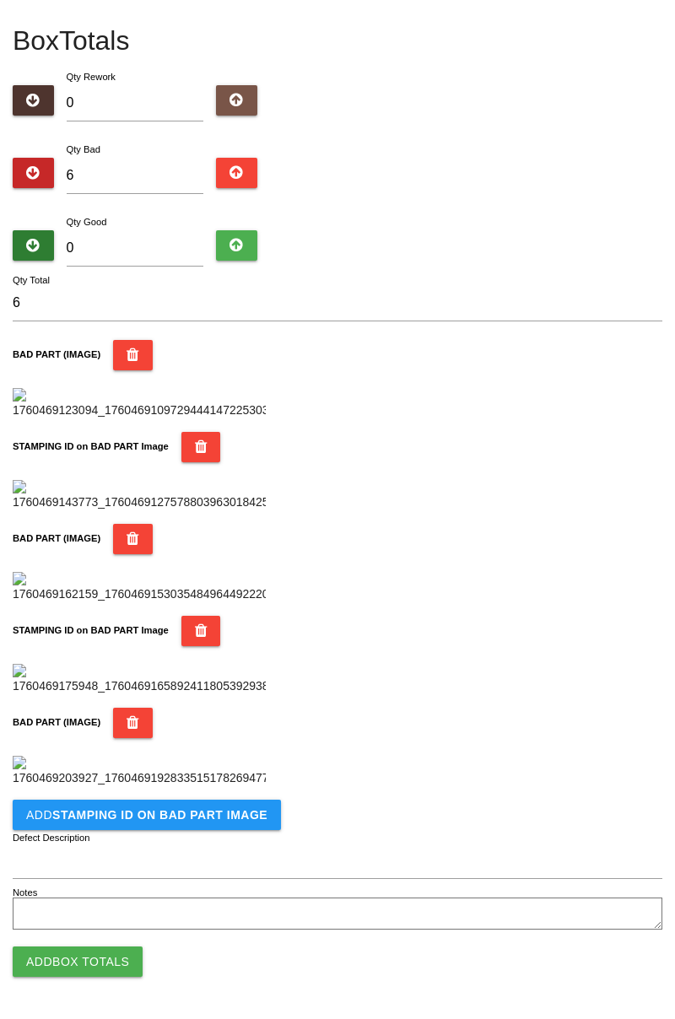
scroll to position [1201, 0]
click at [223, 818] on b "STAMPING ID on BAD PART Image" at bounding box center [159, 814] width 215 height 13
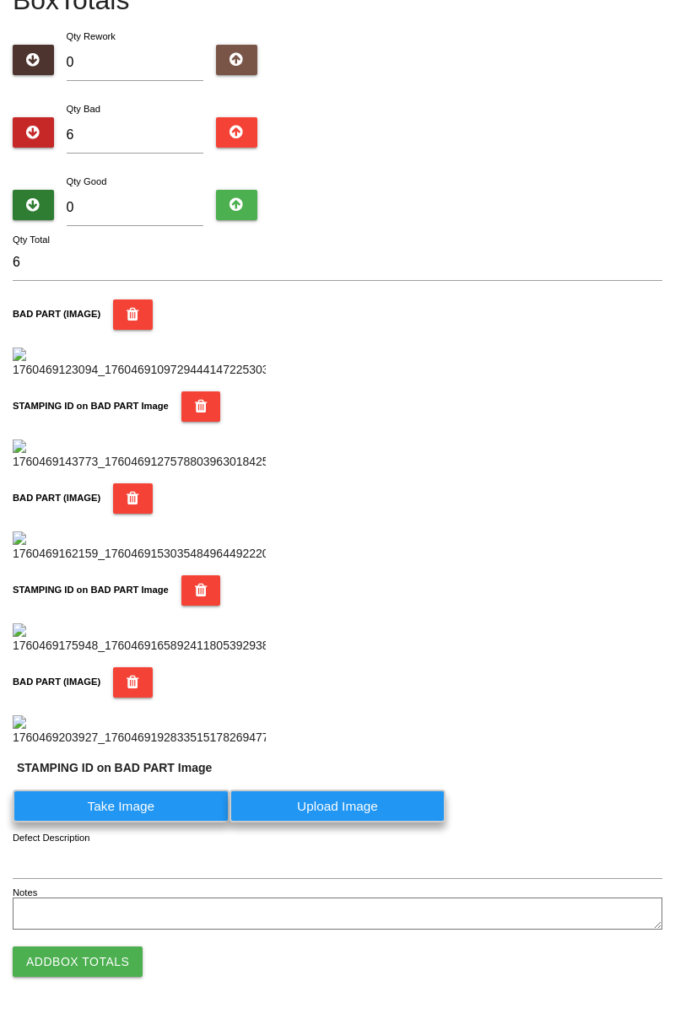
click at [159, 822] on label "Take Image" at bounding box center [121, 805] width 217 height 33
click at [0, 0] on PART "Take Image" at bounding box center [0, 0] width 0 height 0
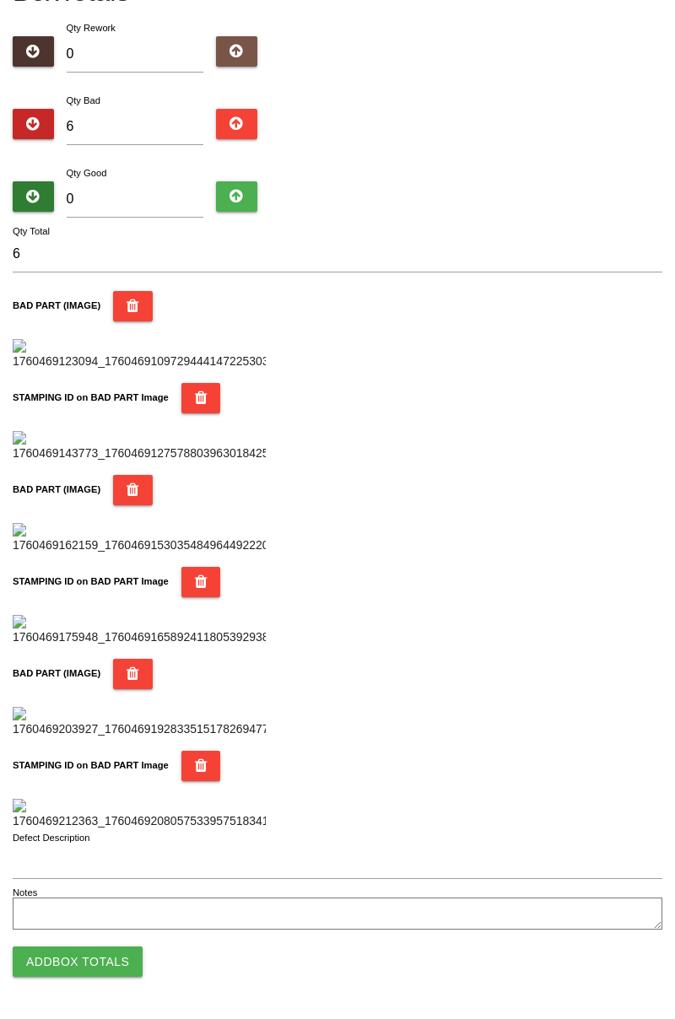
scroll to position [0, 0]
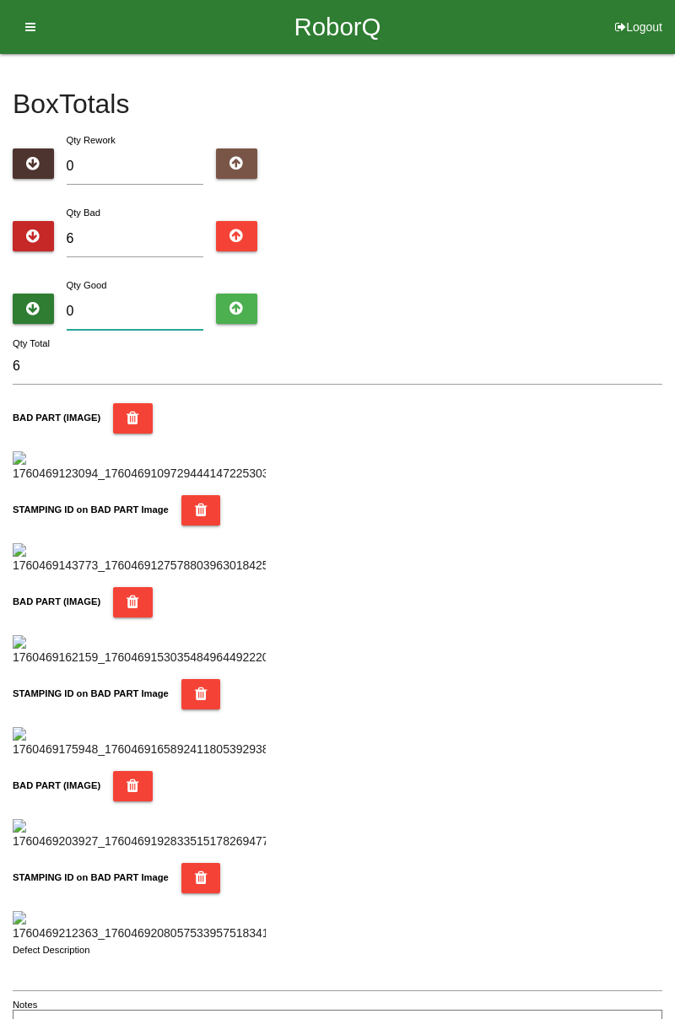
click at [138, 318] on input "0" at bounding box center [135, 311] width 137 height 36
type input "7"
type input "13"
type input "76"
type input "82"
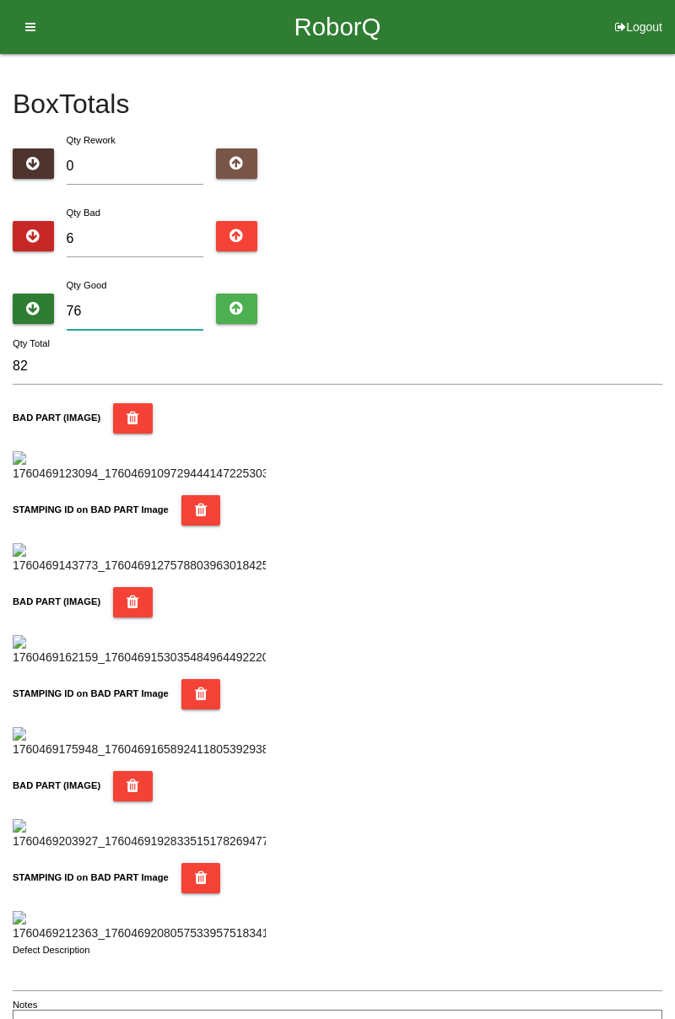
type input "7"
type input "13"
type input "78"
type input "84"
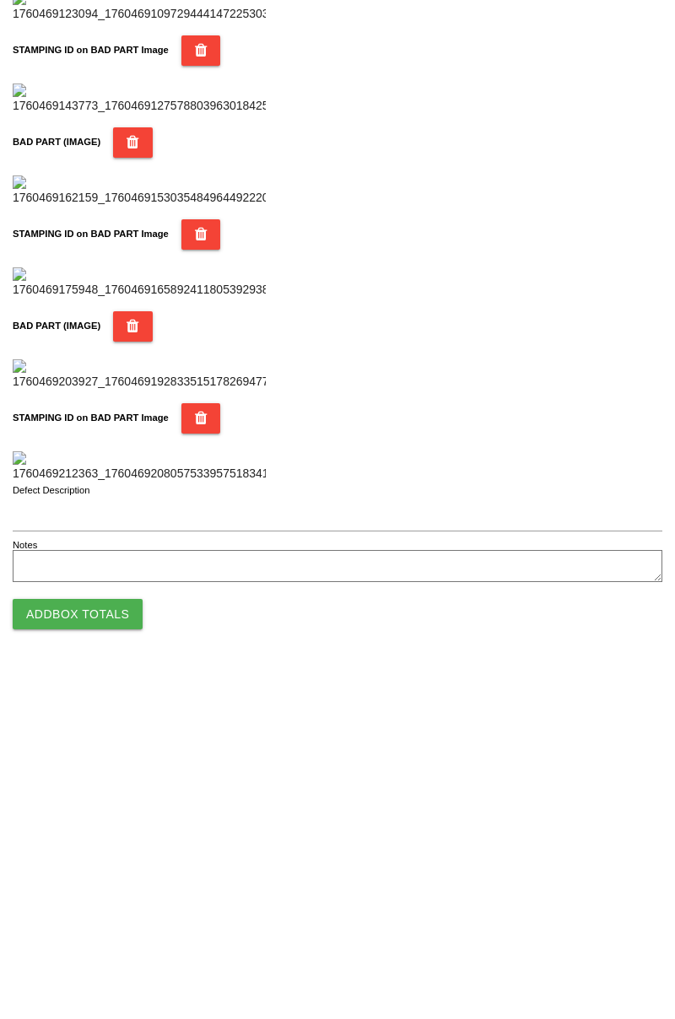
scroll to position [1477, 0]
type input "78"
click at [129, 955] on button "Add Box Totals" at bounding box center [78, 961] width 130 height 30
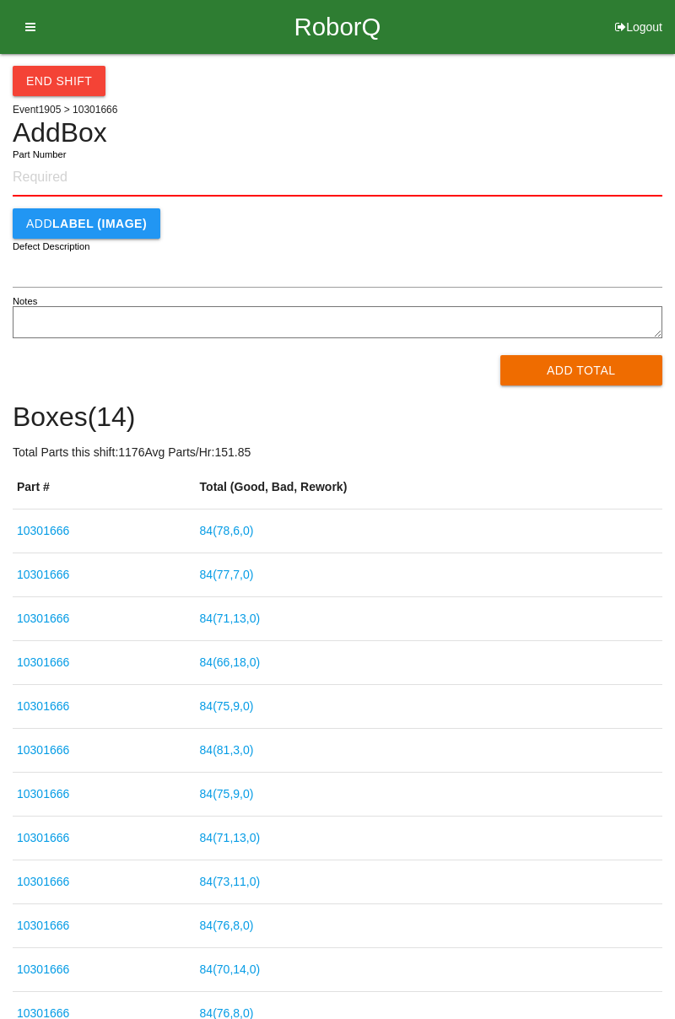
click at [59, 88] on button "End Shift" at bounding box center [59, 81] width 93 height 30
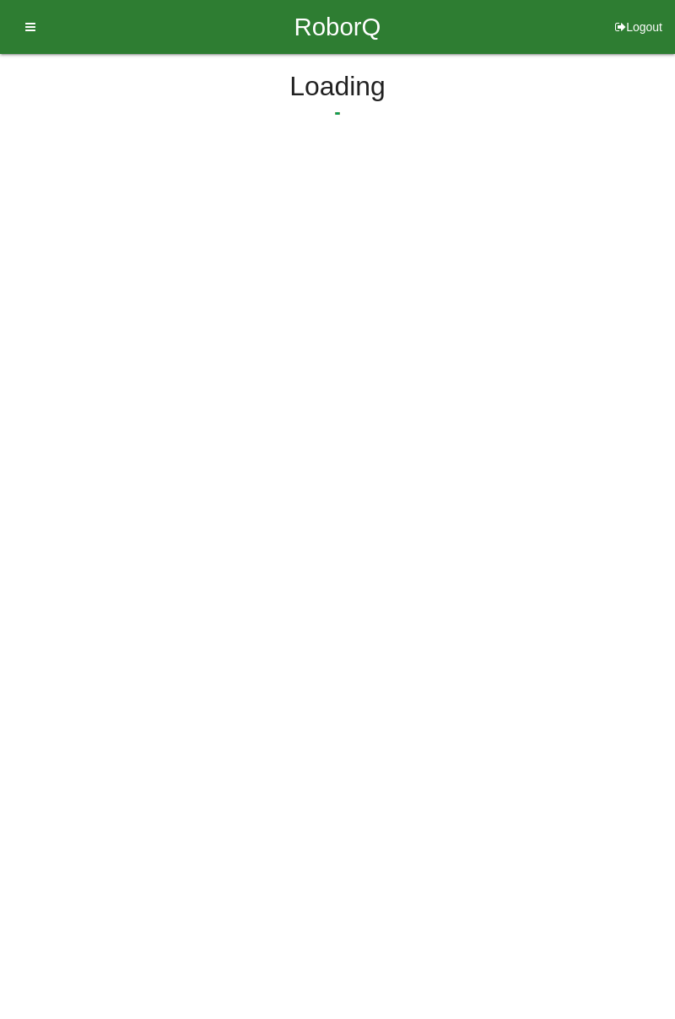
select select "3"
select select "31"
select select "2"
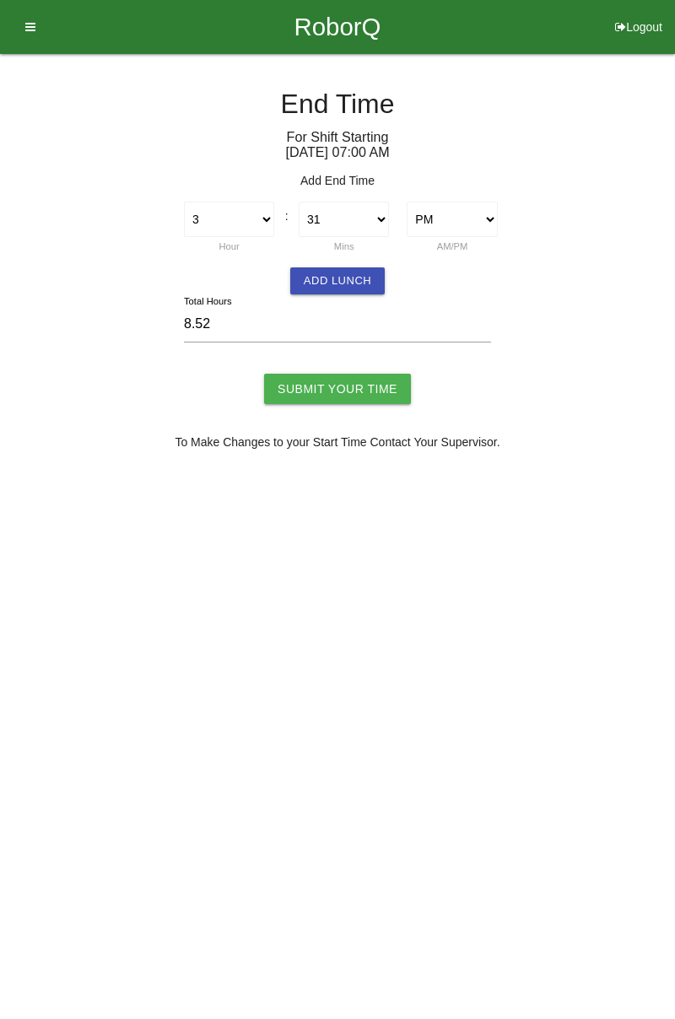
click at [375, 251] on div "00 01 02 03 04 05 06 07 08 09 10 11 12 13 14 15 16 17 18 19 20 21 22 23 24 25 2…" at bounding box center [344, 228] width 108 height 53
click at [384, 216] on select "00 01 02 03 04 05 06 07 08 09 10 11 12 13 14 15 16 17 18 19 20 21 22 23 24 25 2…" at bounding box center [343, 219] width 90 height 35
select select "30"
click at [298, 202] on select "00 01 02 03 04 05 06 07 08 09 10 11 12 13 14 15 16 17 18 19 20 21 22 23 24 25 2…" at bounding box center [343, 219] width 90 height 35
type input "8.50"
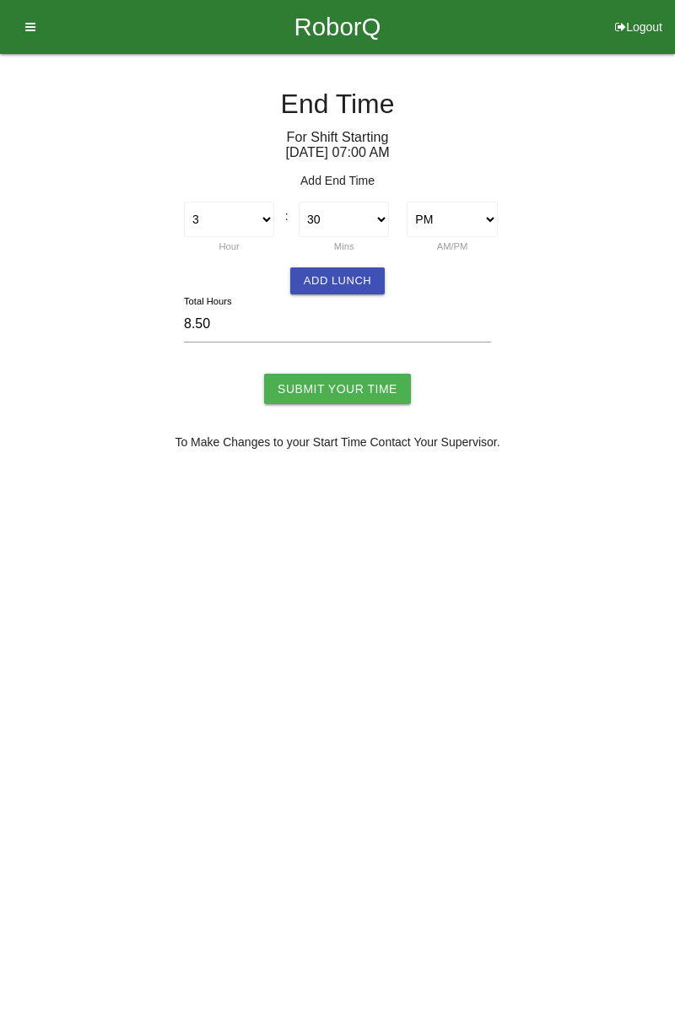
click at [347, 282] on button "Add Lunch" at bounding box center [337, 280] width 94 height 27
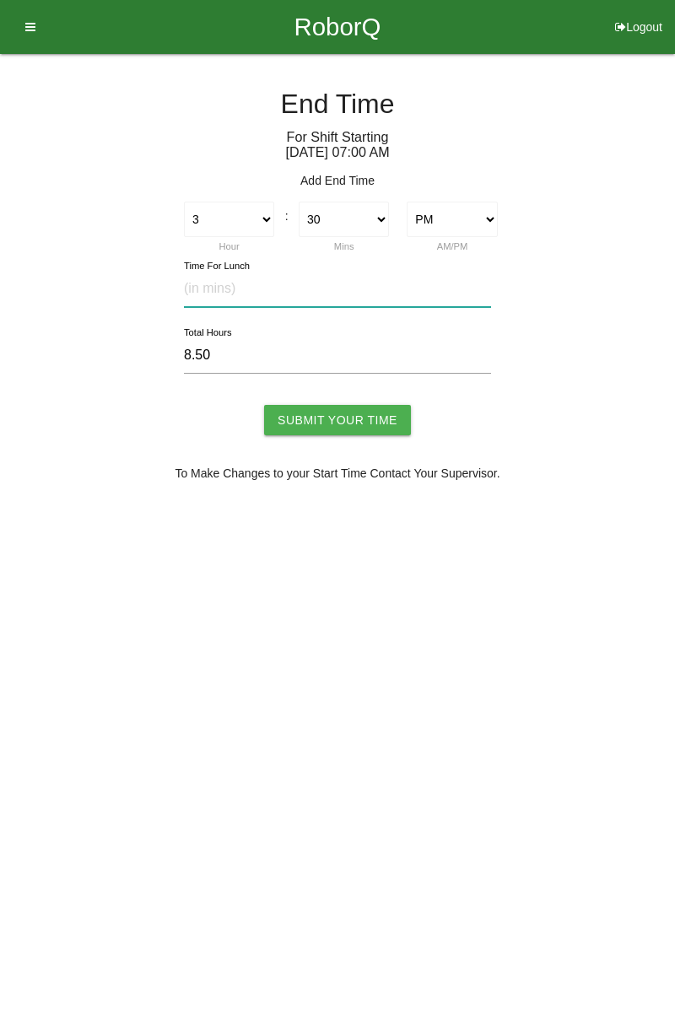
click at [292, 283] on input "text" at bounding box center [337, 289] width 307 height 36
type input "30"
type input "8.00"
click at [373, 419] on input "Submit Your Time" at bounding box center [337, 420] width 147 height 30
type input "Processing..."
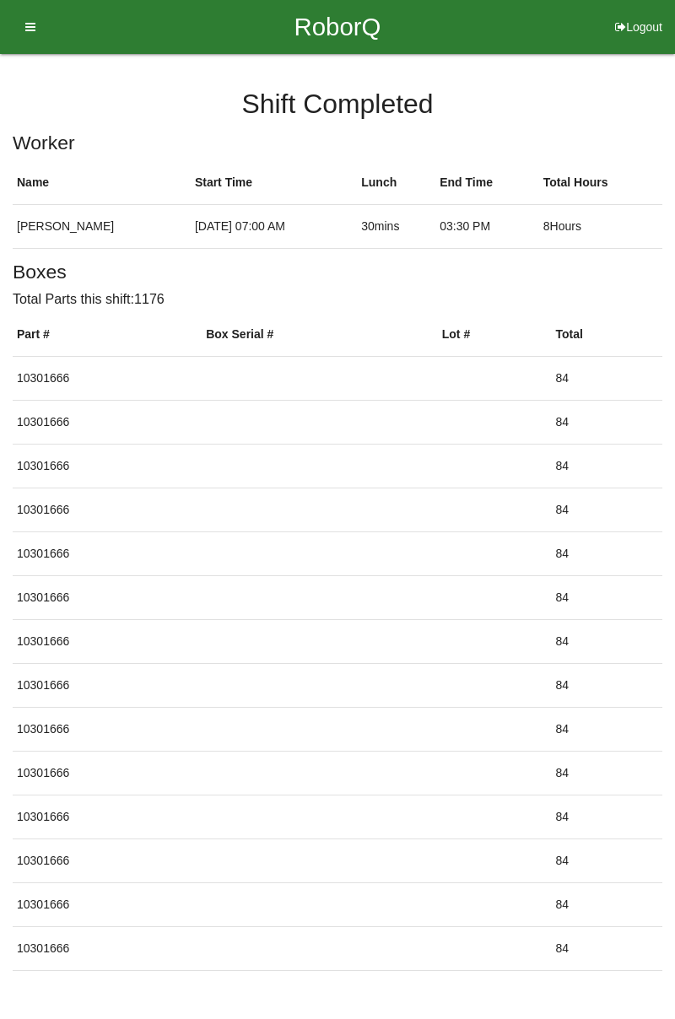
click at [642, 13] on button "Logout" at bounding box center [638, 6] width 73 height 13
select select "Worker"
